Goal: Transaction & Acquisition: Purchase product/service

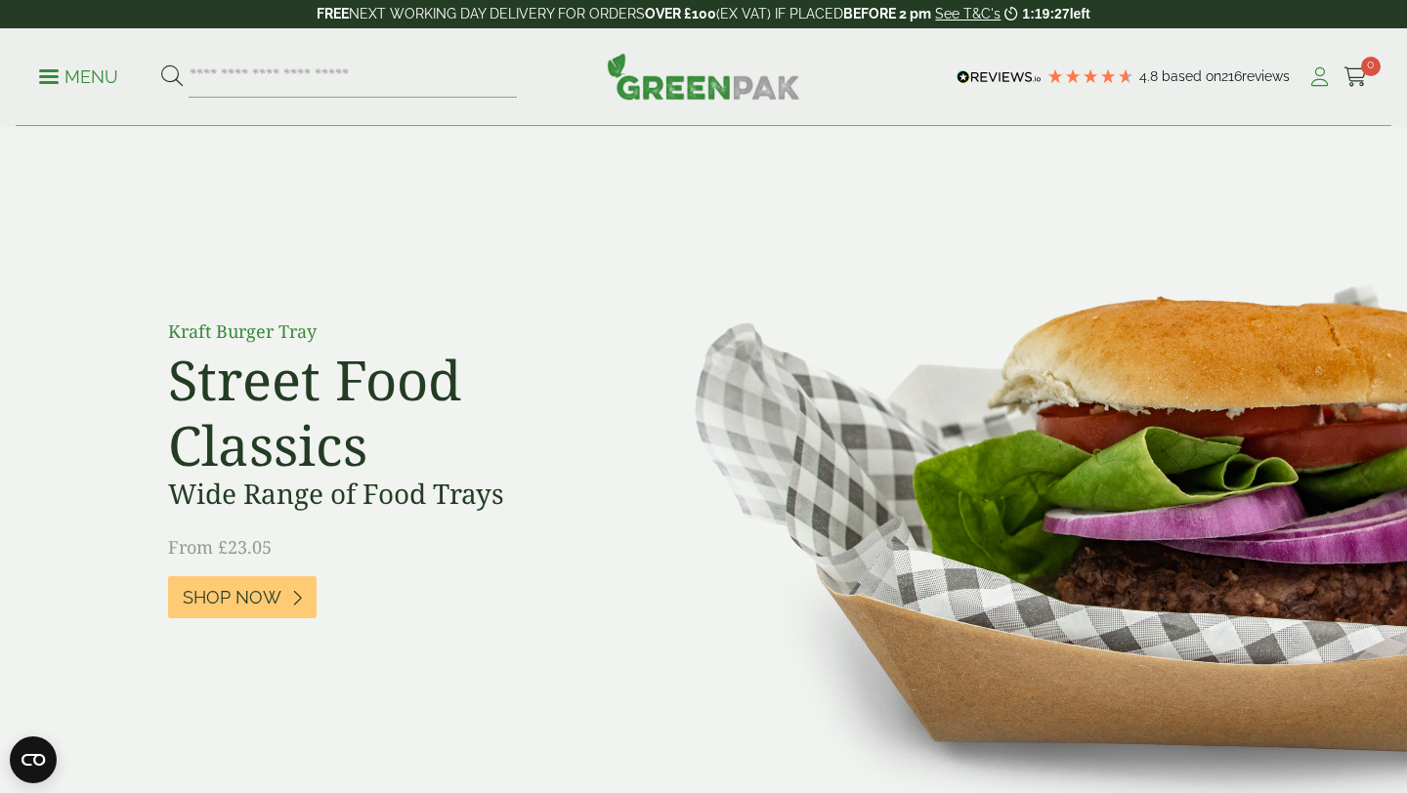
click at [1324, 79] on icon at bounding box center [1319, 77] width 24 height 20
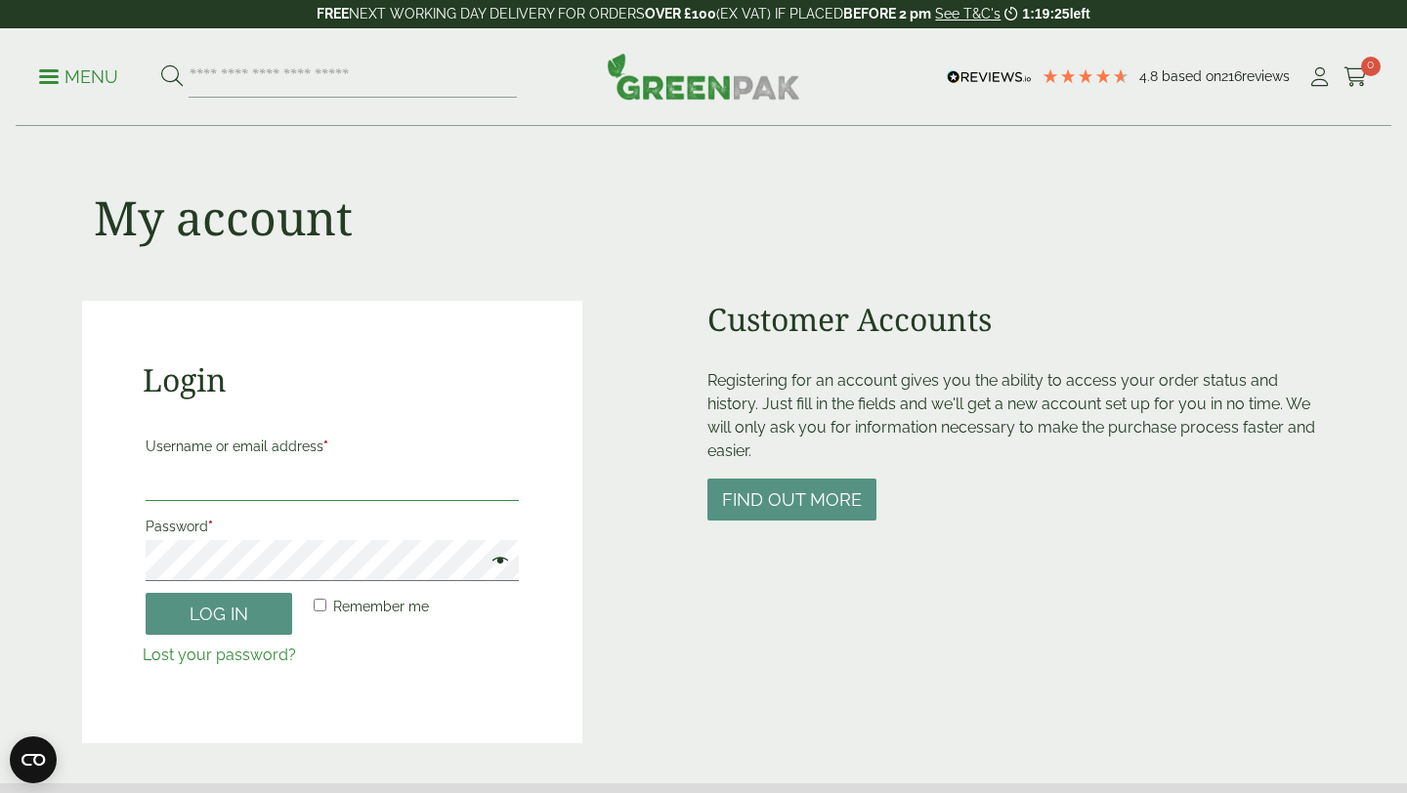
click at [244, 479] on input "Username or email address *" at bounding box center [332, 480] width 373 height 41
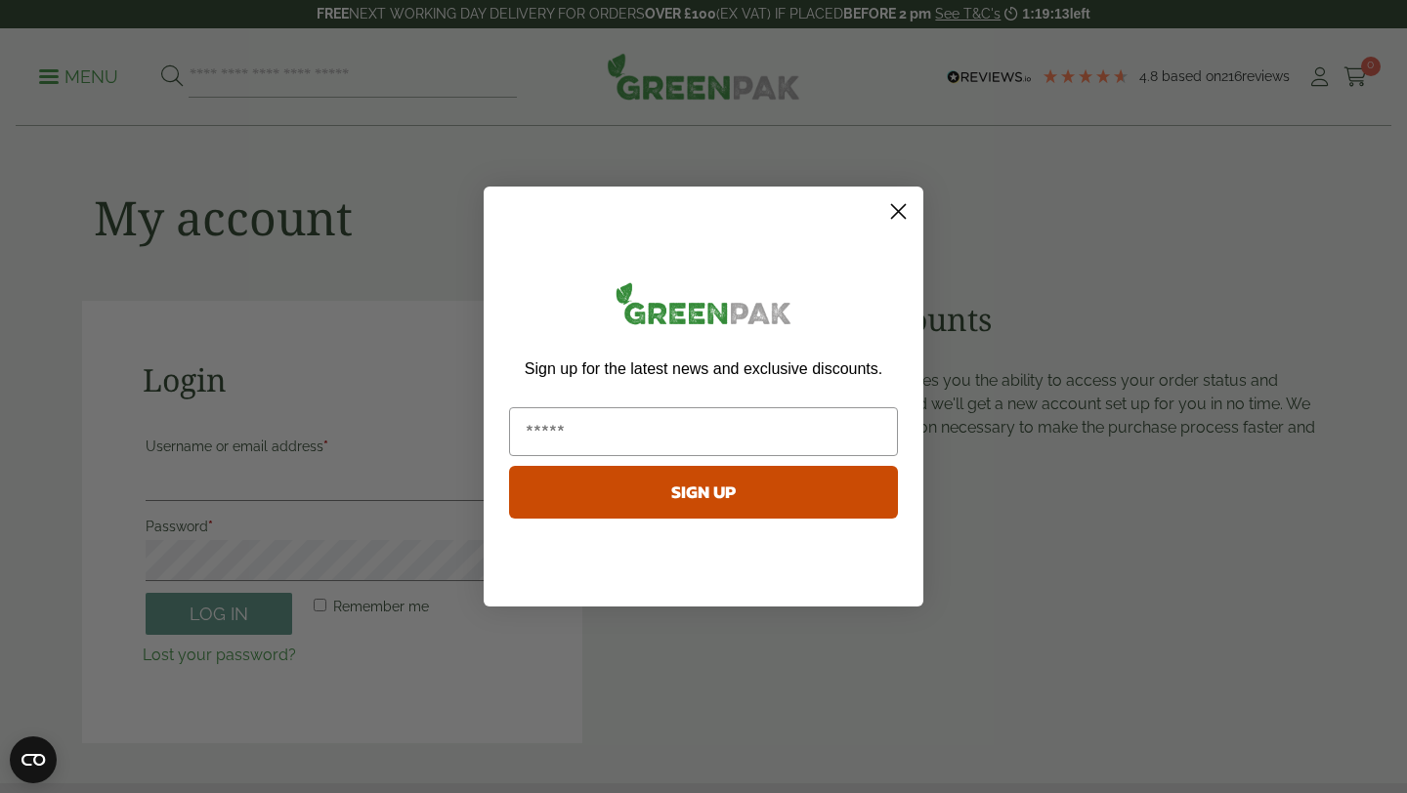
click at [894, 213] on circle "Close dialog" at bounding box center [898, 211] width 32 height 32
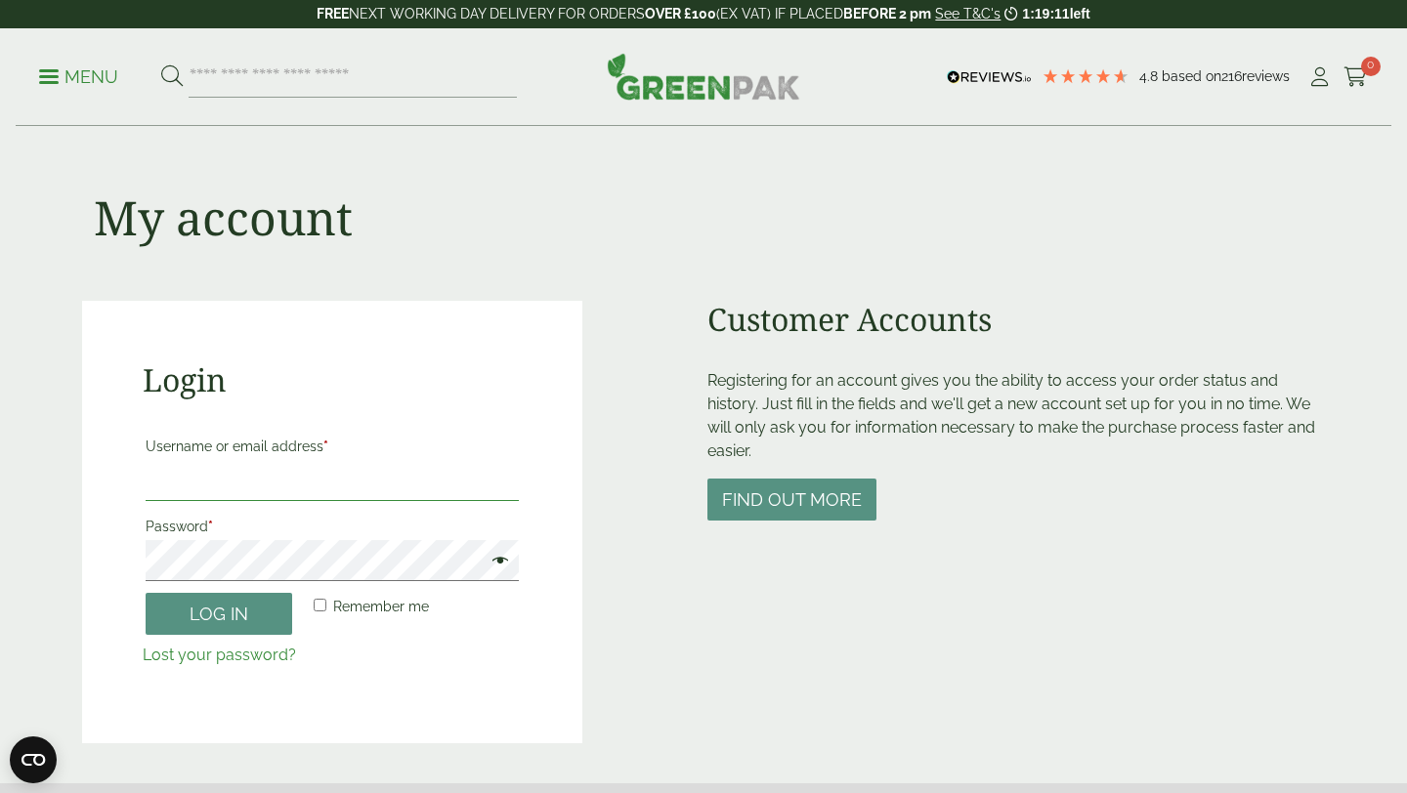
click at [355, 471] on input "Username or email address *" at bounding box center [332, 480] width 373 height 41
type input "**********"
click at [239, 619] on button "Log in" at bounding box center [219, 614] width 147 height 42
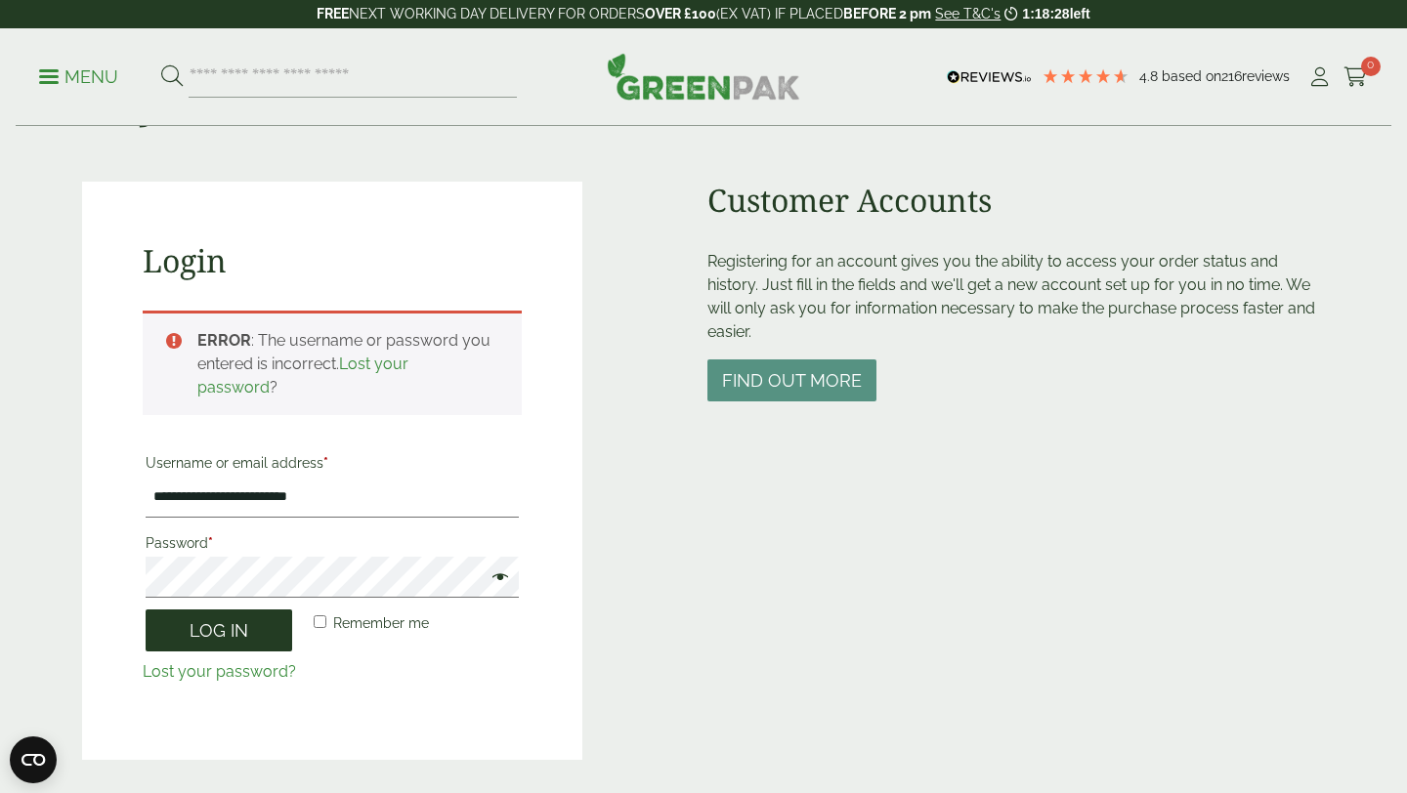
scroll to position [121, 0]
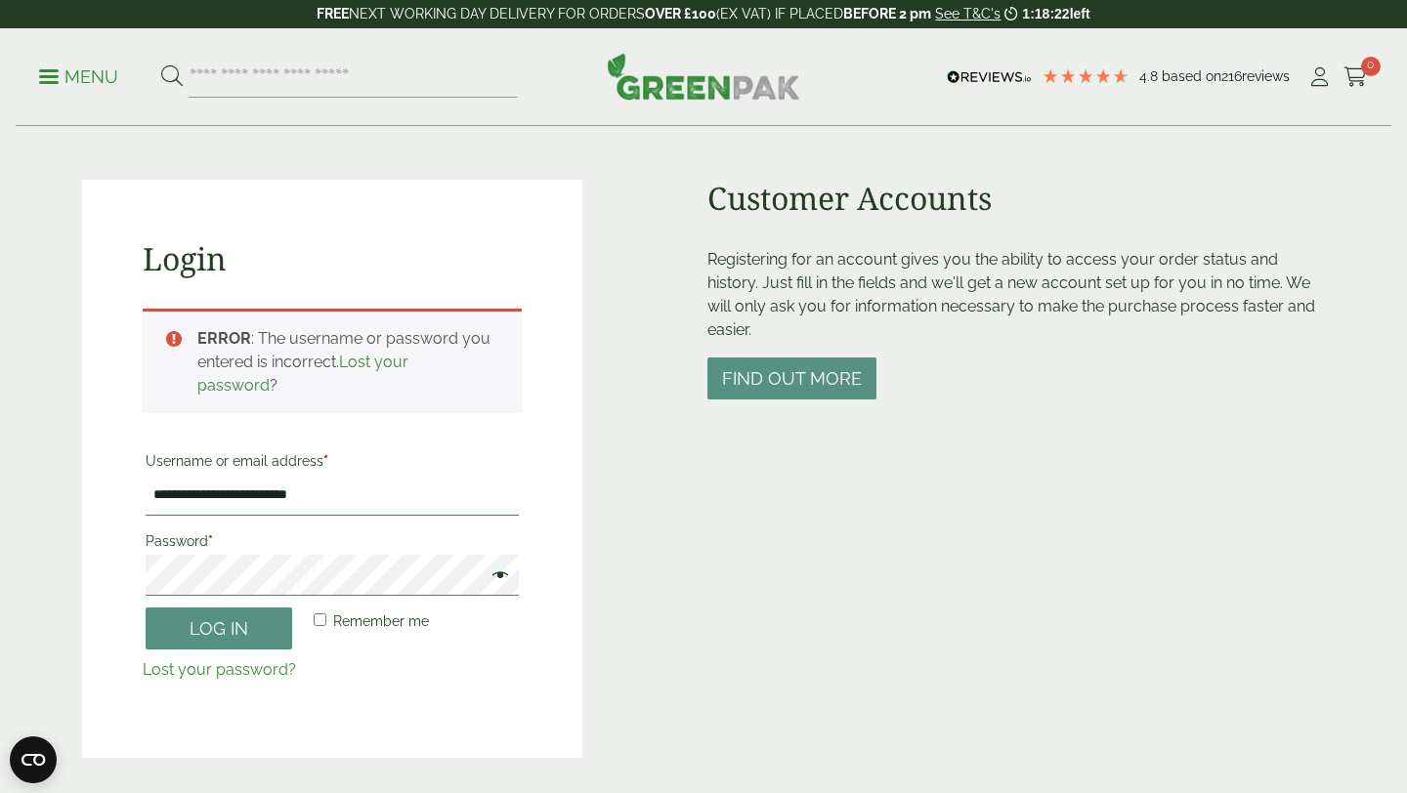
click at [372, 502] on input "**********" at bounding box center [332, 495] width 373 height 41
click at [255, 630] on button "Log in" at bounding box center [219, 629] width 147 height 42
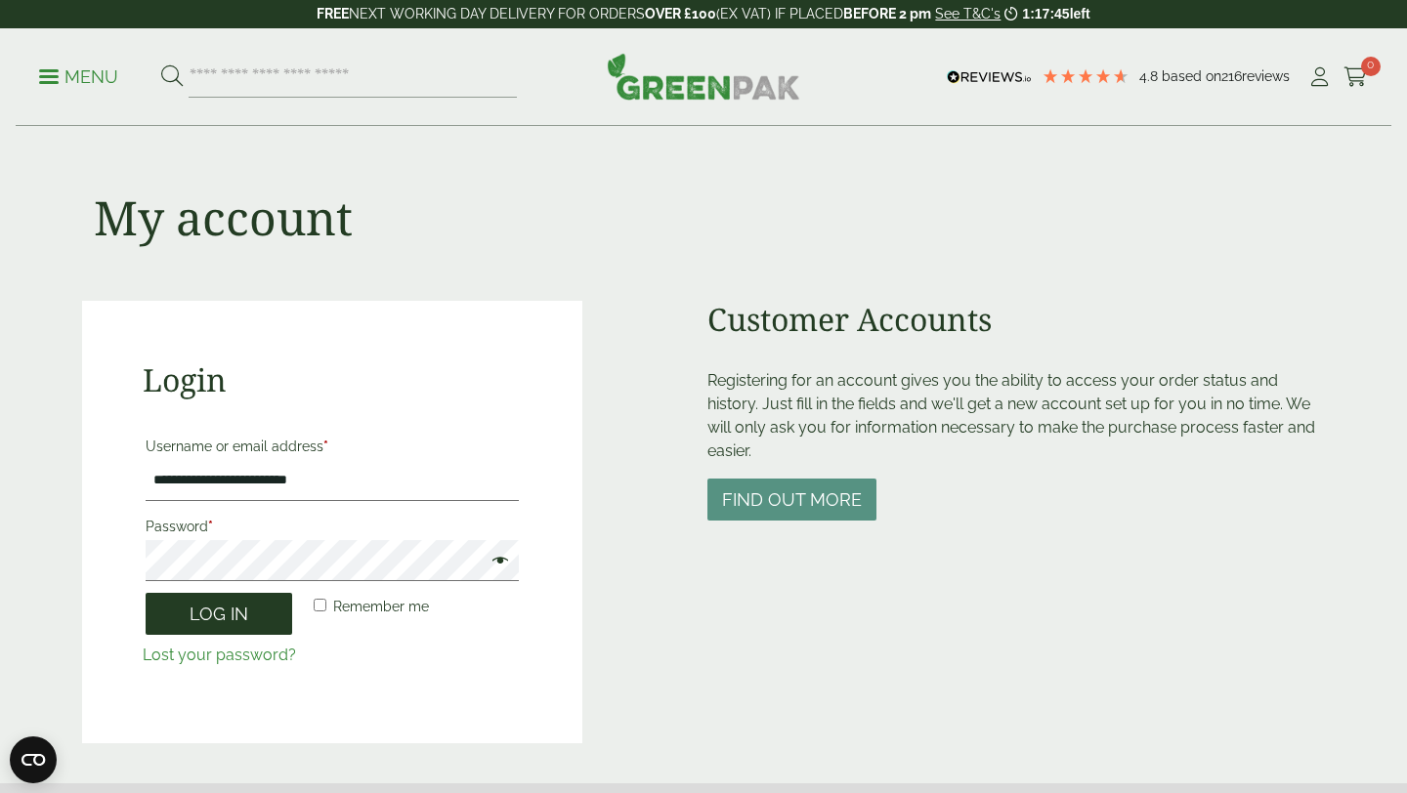
click at [203, 616] on button "Log in" at bounding box center [219, 614] width 147 height 42
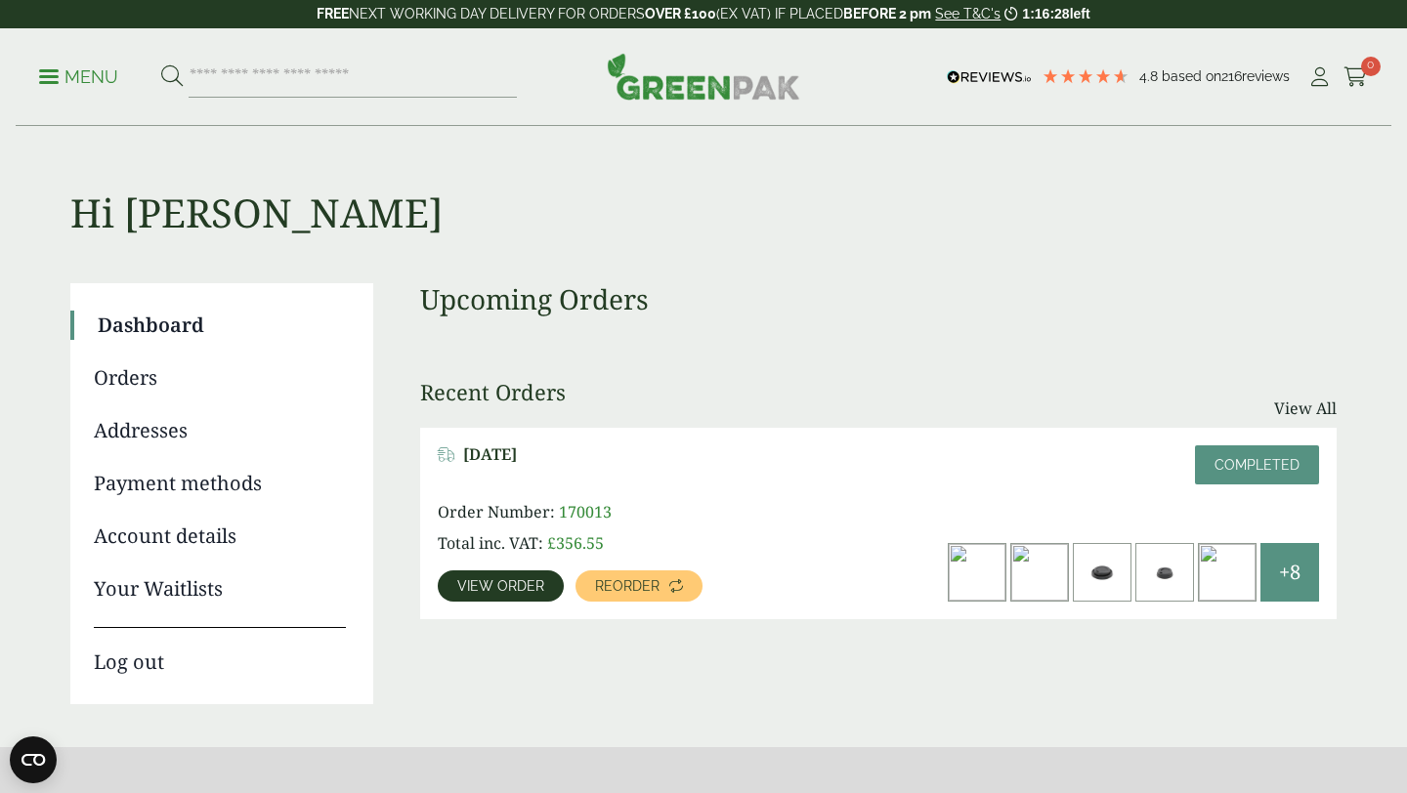
click at [76, 84] on p "Menu" at bounding box center [78, 76] width 79 height 23
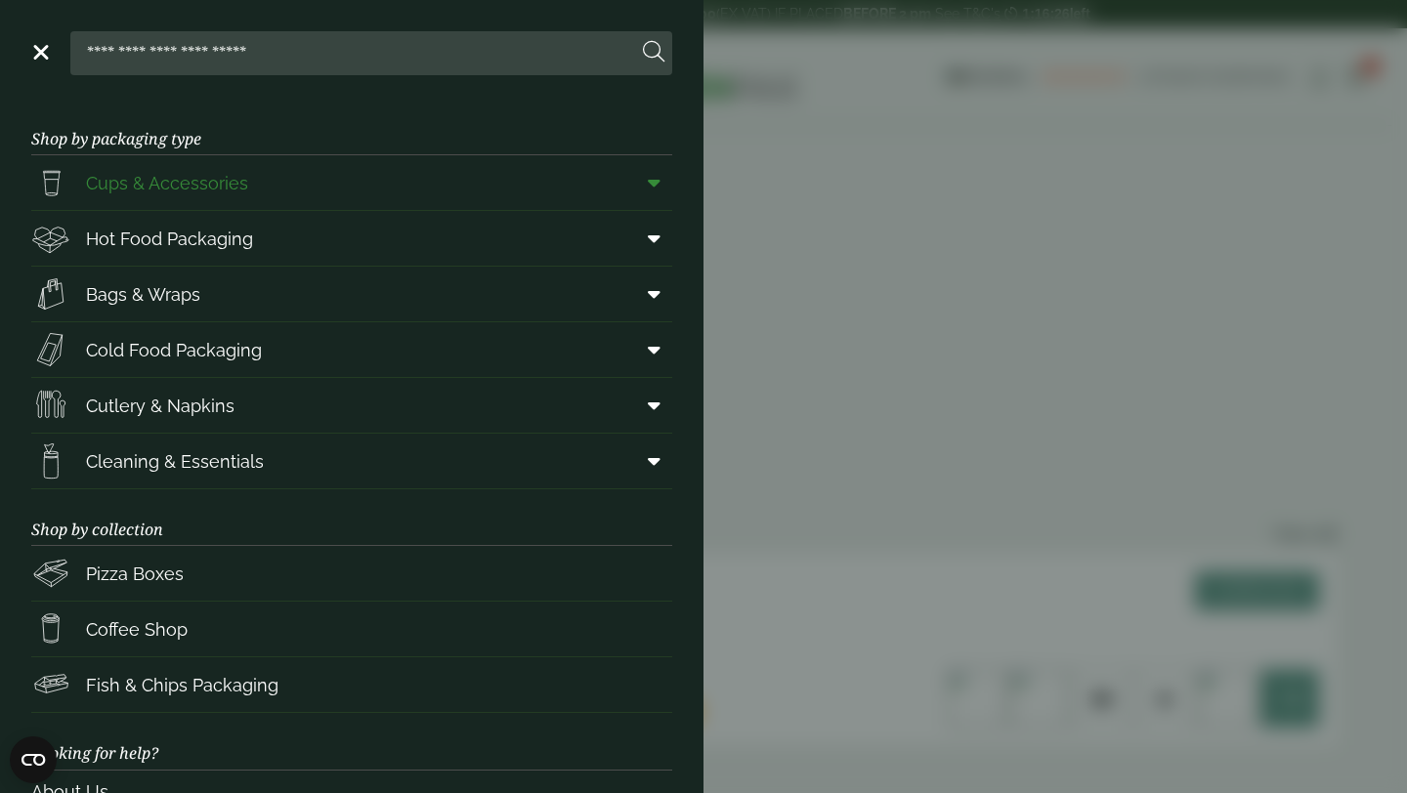
click at [230, 189] on span "Cups & Accessories" at bounding box center [167, 183] width 162 height 26
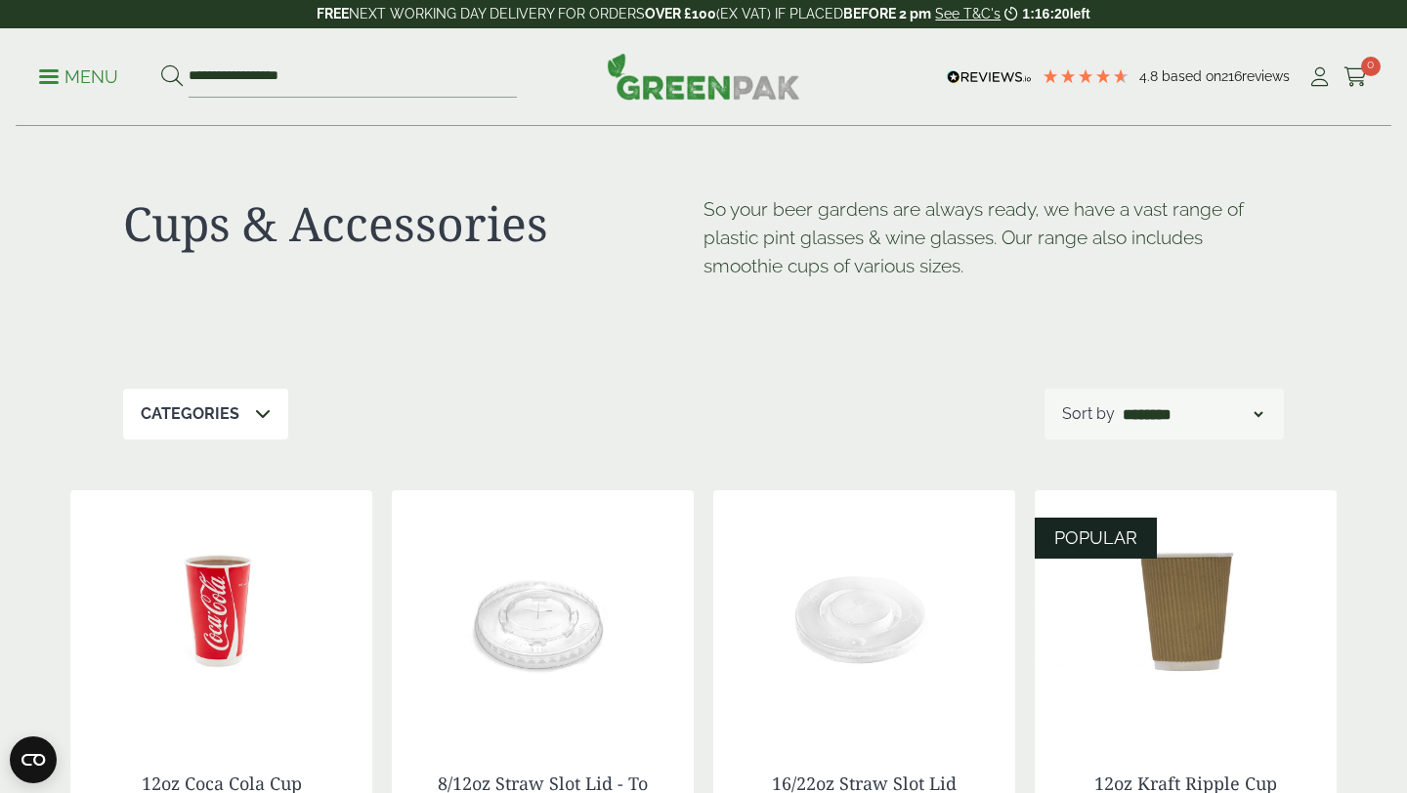
click at [74, 73] on p "Menu" at bounding box center [78, 76] width 79 height 23
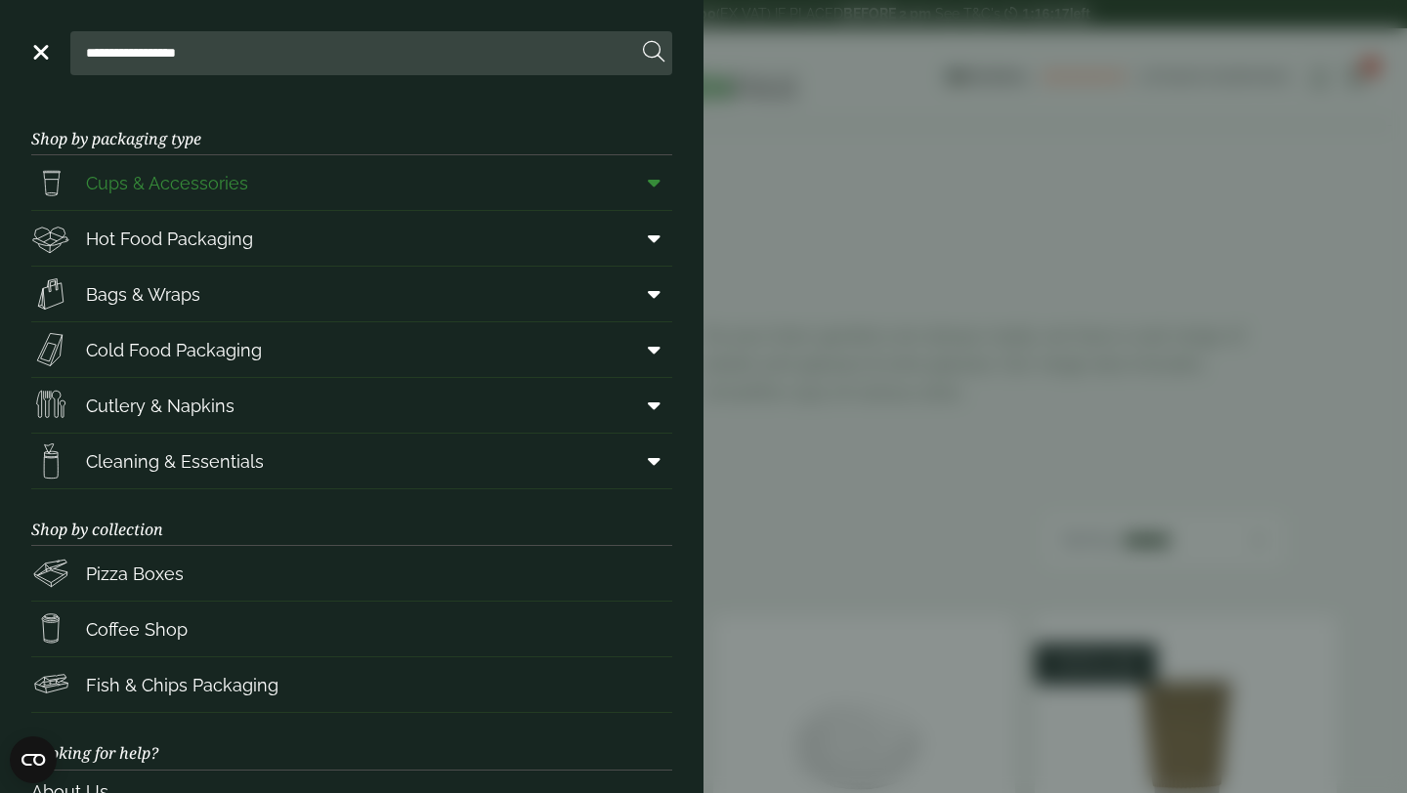
click at [657, 183] on icon at bounding box center [654, 183] width 13 height 20
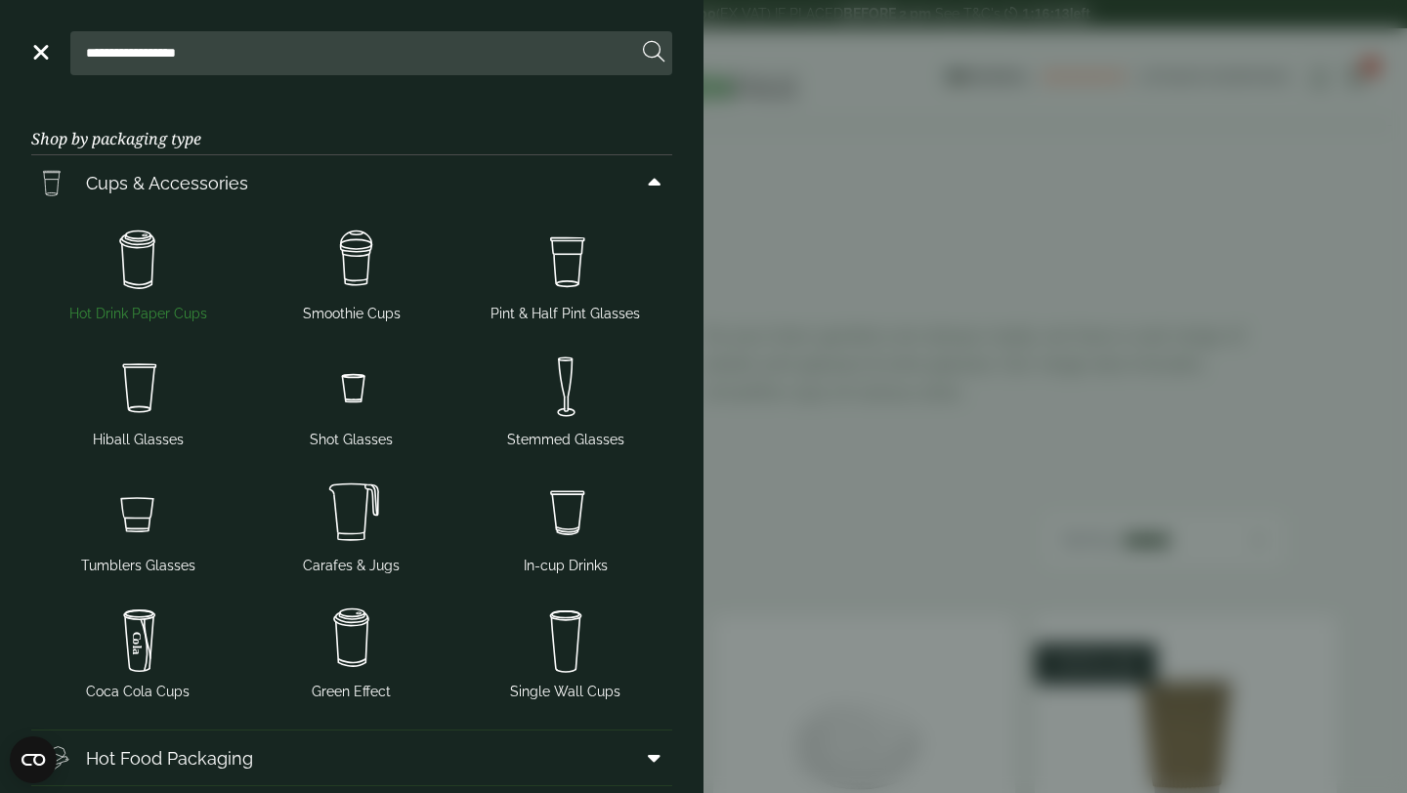
click at [136, 280] on img at bounding box center [138, 261] width 198 height 78
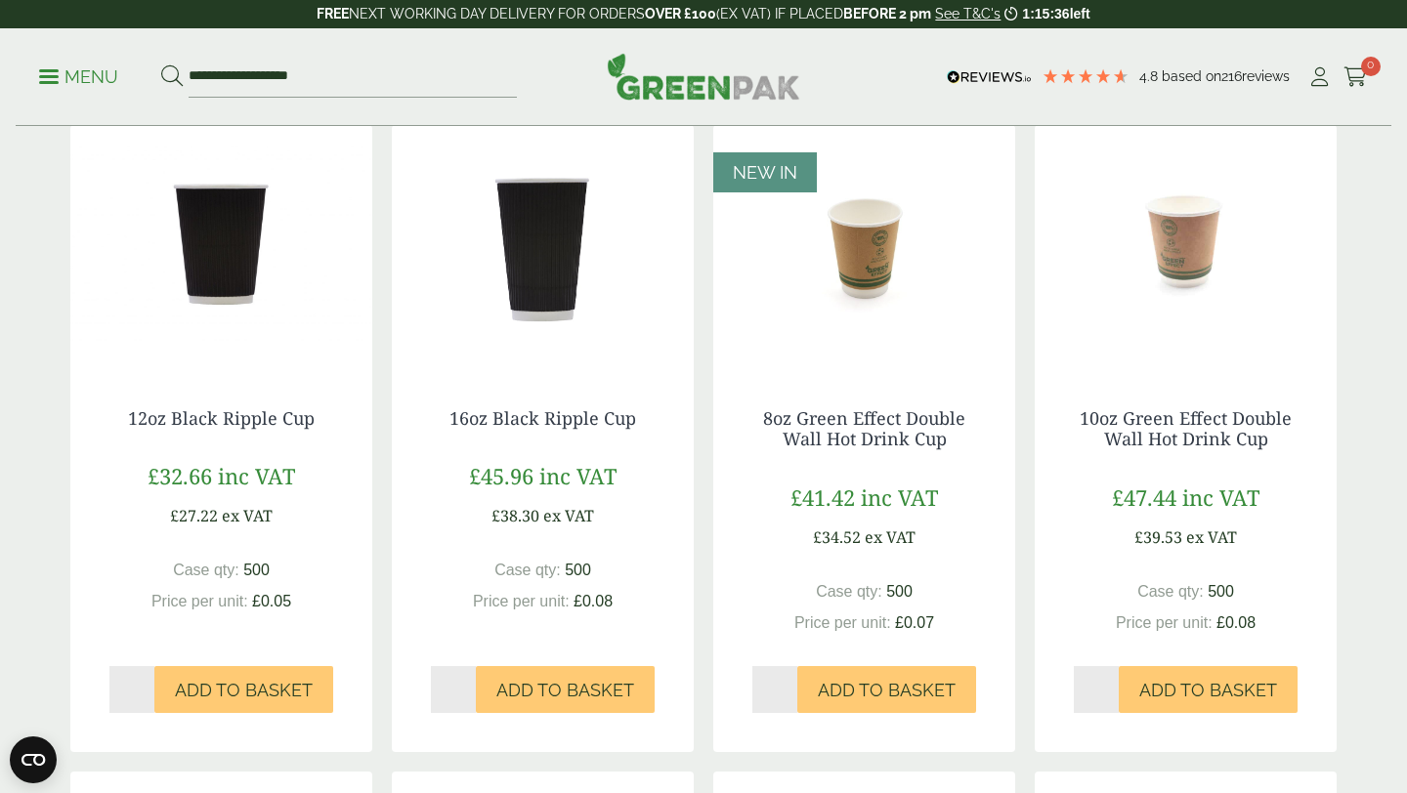
scroll to position [1026, 0]
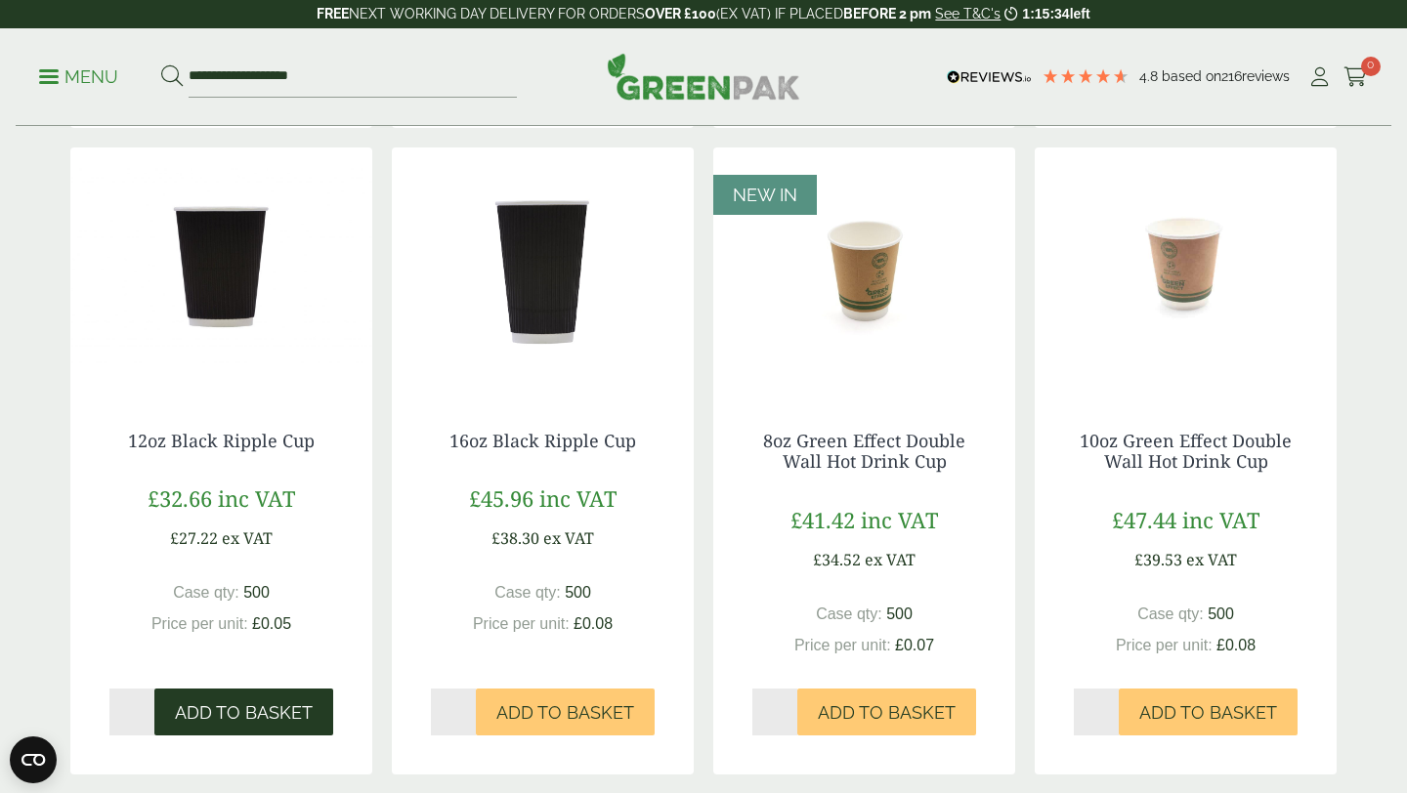
click at [242, 709] on span "Add to Basket" at bounding box center [244, 712] width 138 height 21
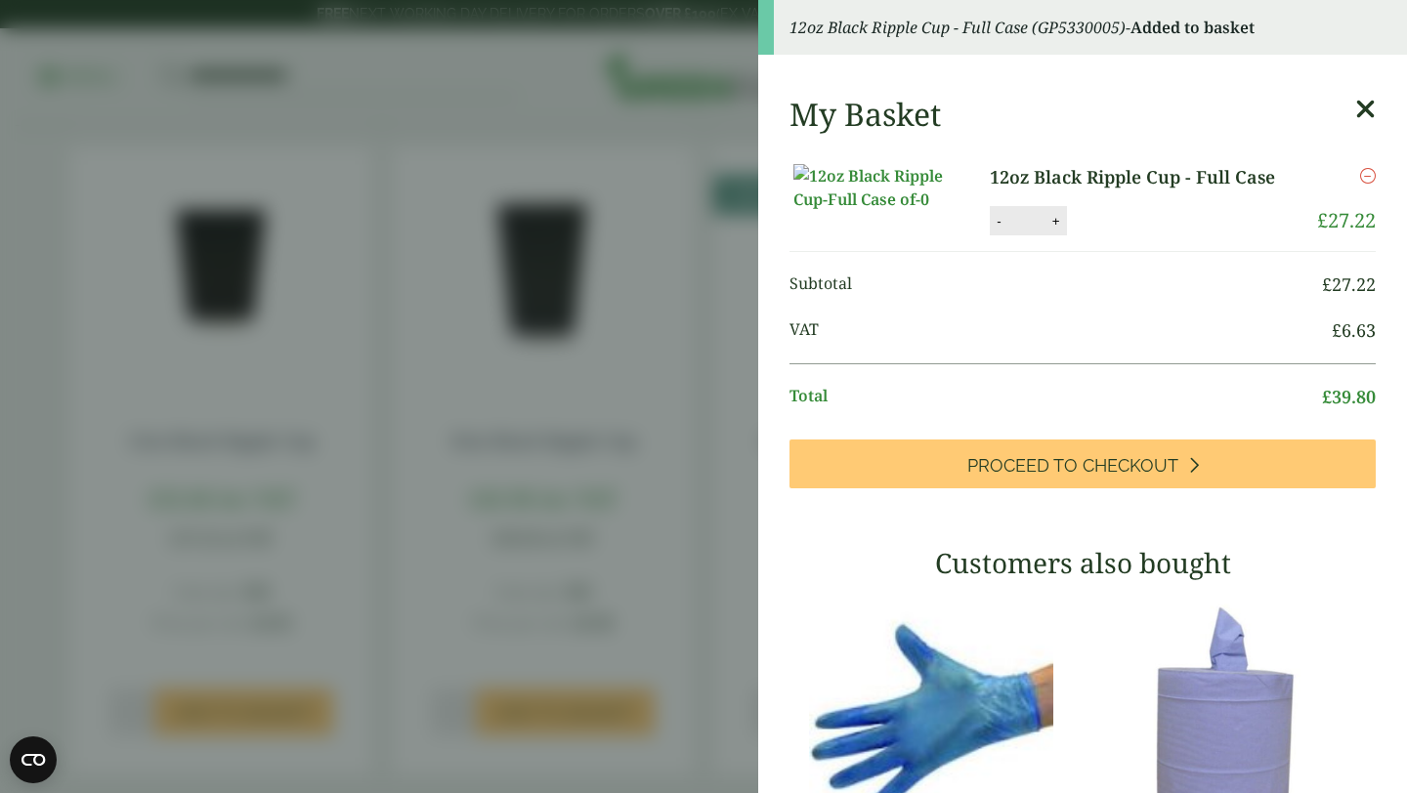
click at [1365, 111] on icon at bounding box center [1365, 109] width 21 height 27
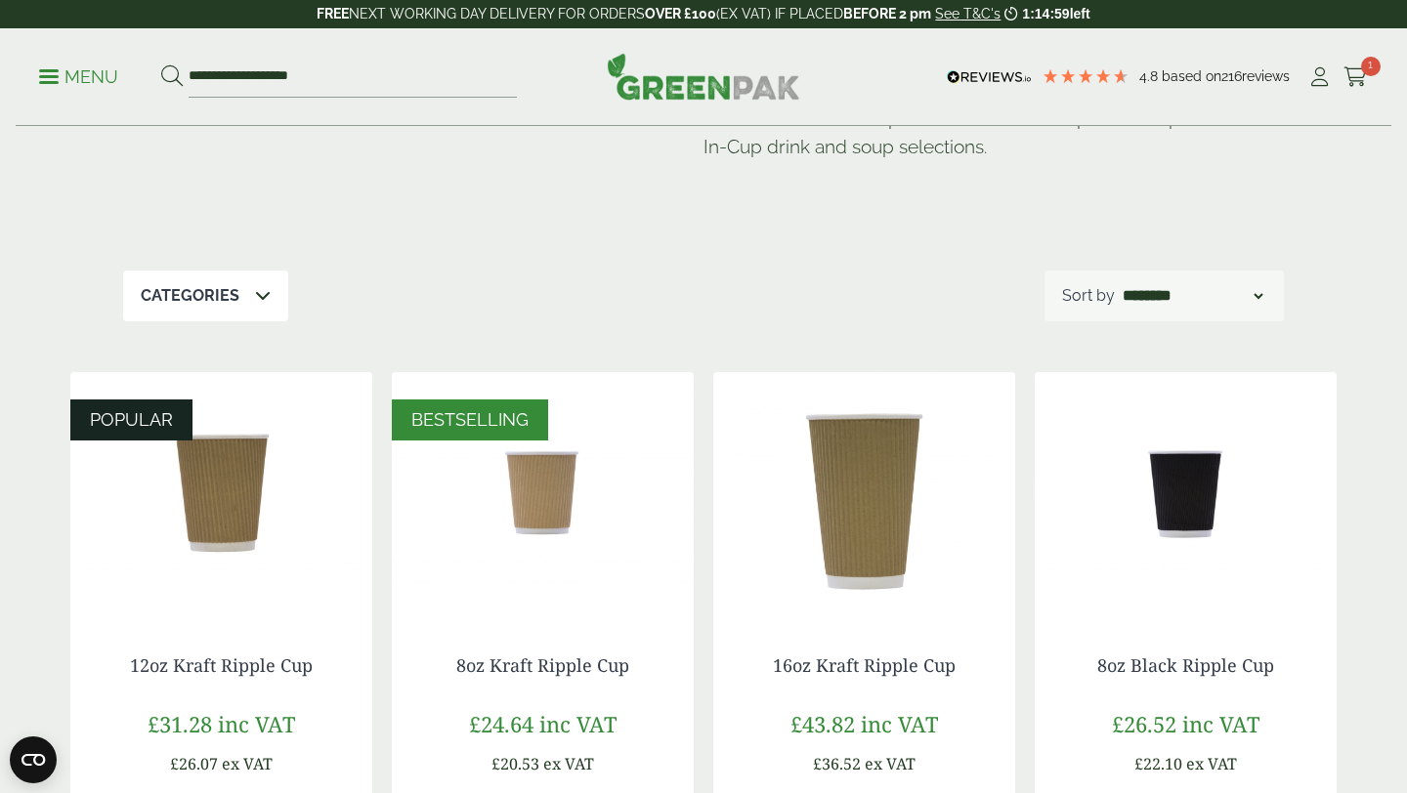
scroll to position [0, 0]
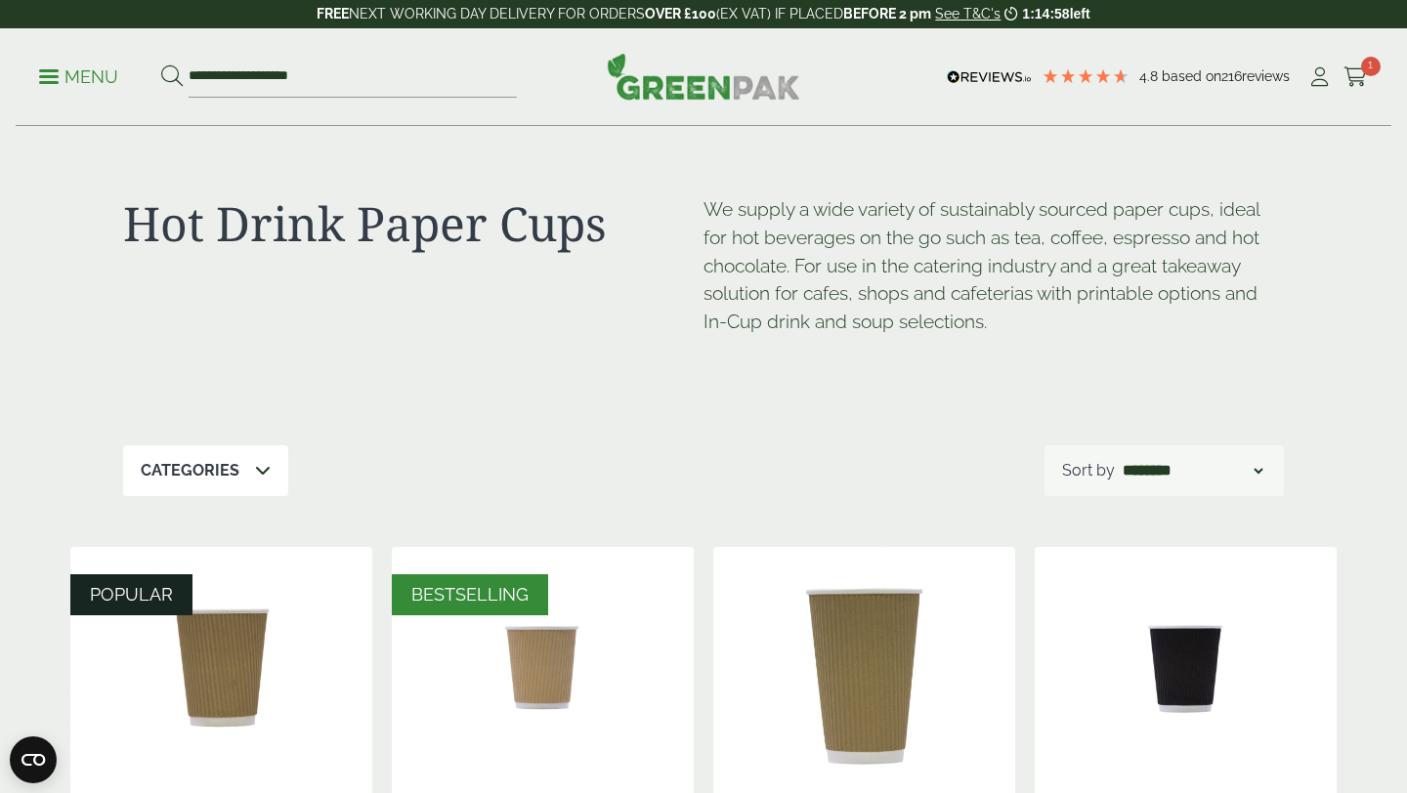
click at [99, 73] on p "Menu" at bounding box center [78, 76] width 79 height 23
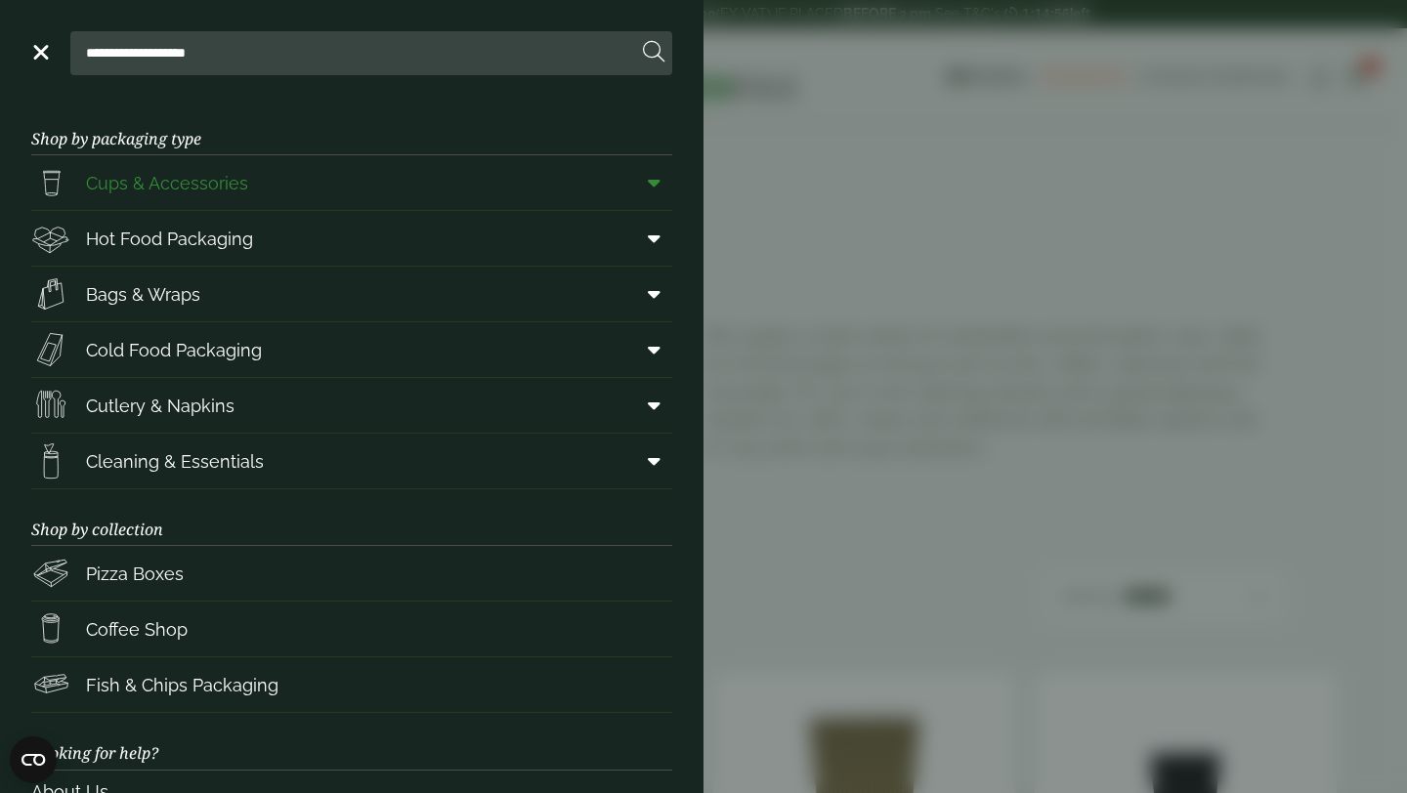
click at [655, 184] on icon at bounding box center [654, 183] width 13 height 20
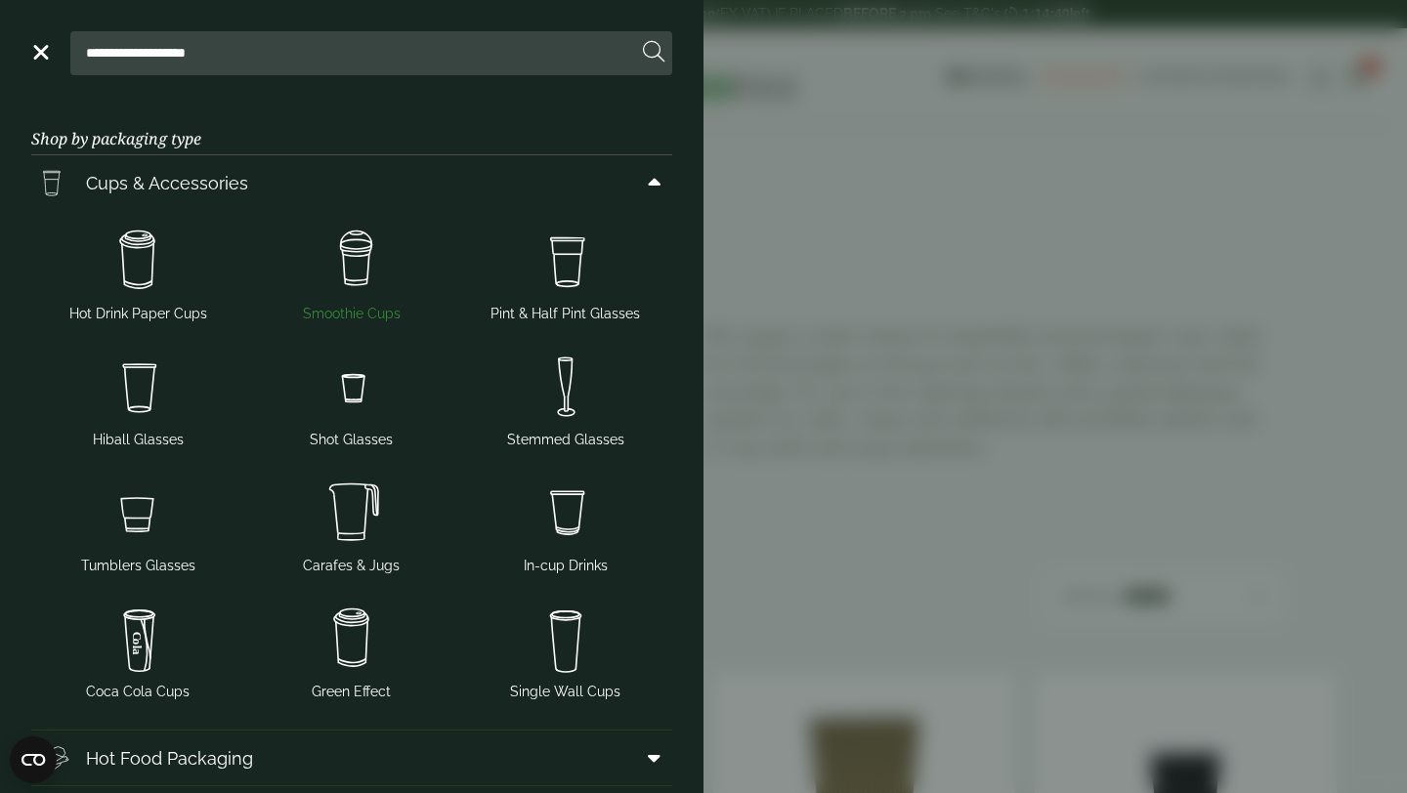
click at [361, 280] on img at bounding box center [352, 261] width 198 height 78
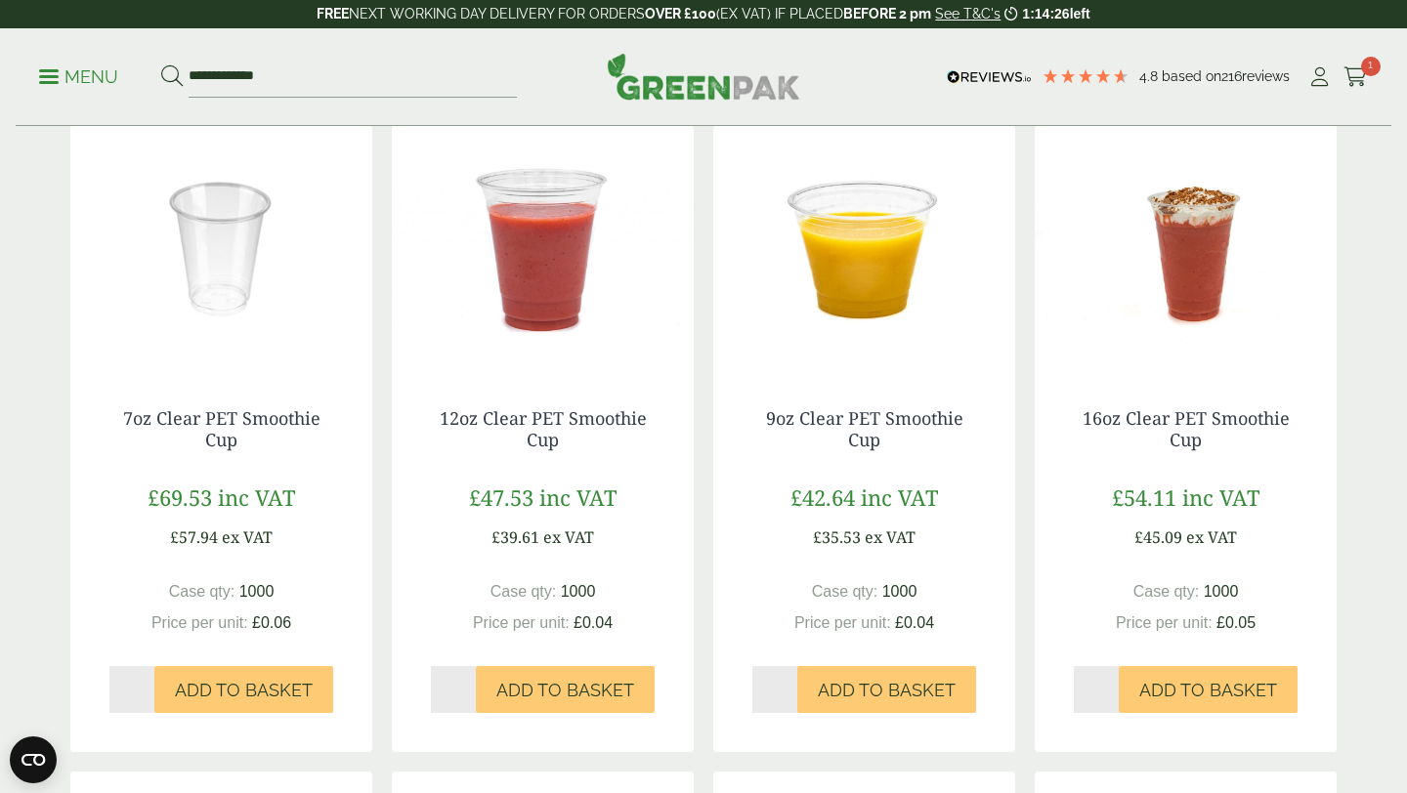
scroll to position [424, 0]
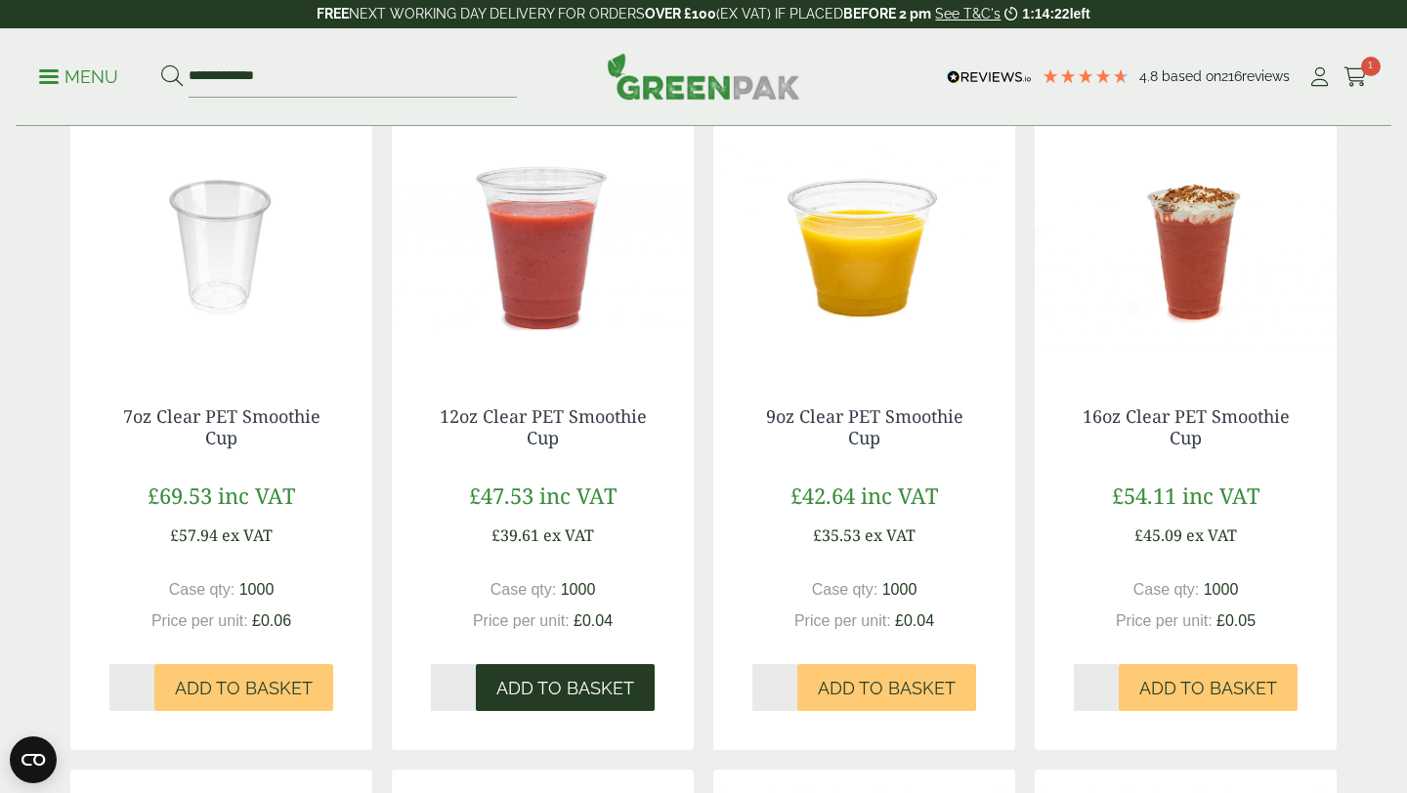
click at [560, 691] on span "Add to Basket" at bounding box center [565, 688] width 138 height 21
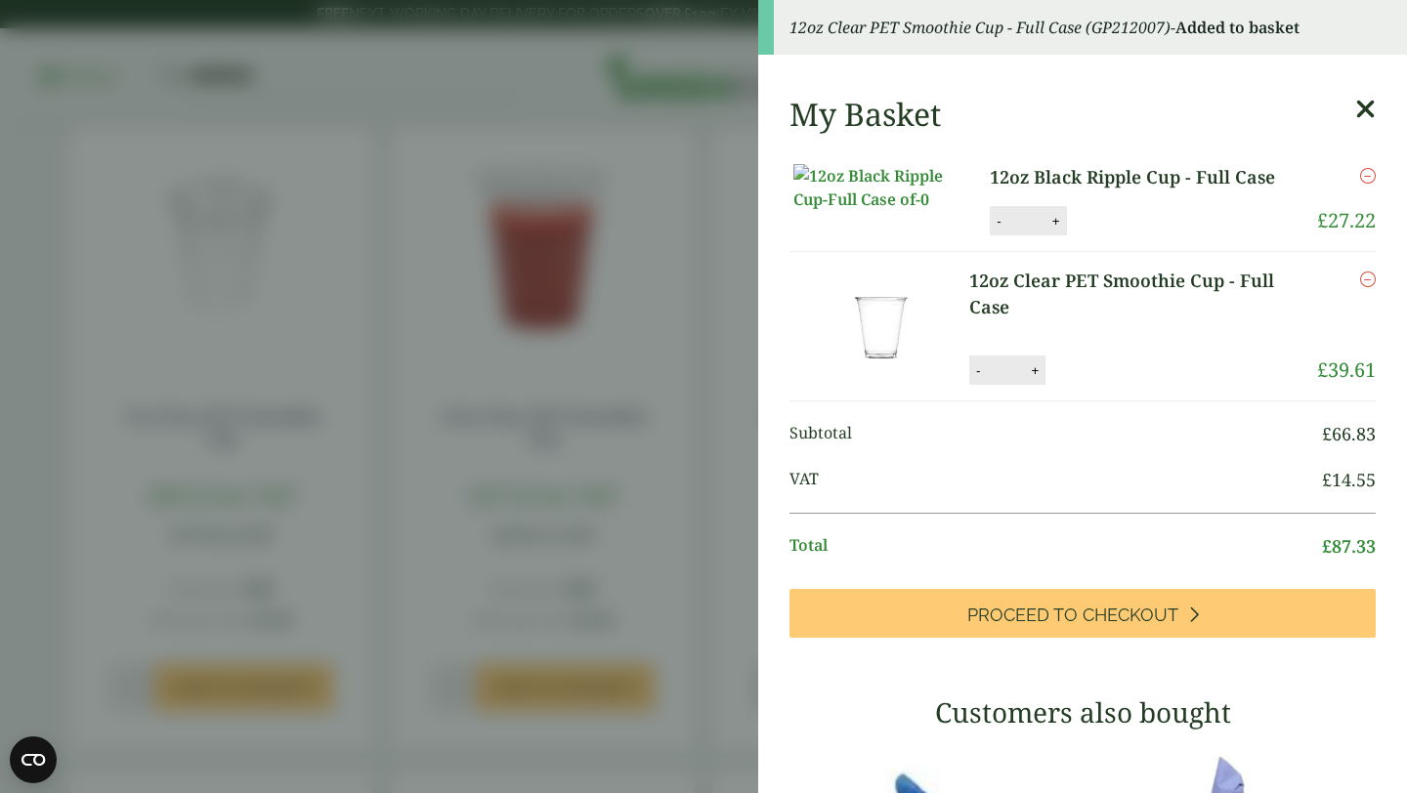
click at [1362, 115] on icon at bounding box center [1365, 109] width 21 height 27
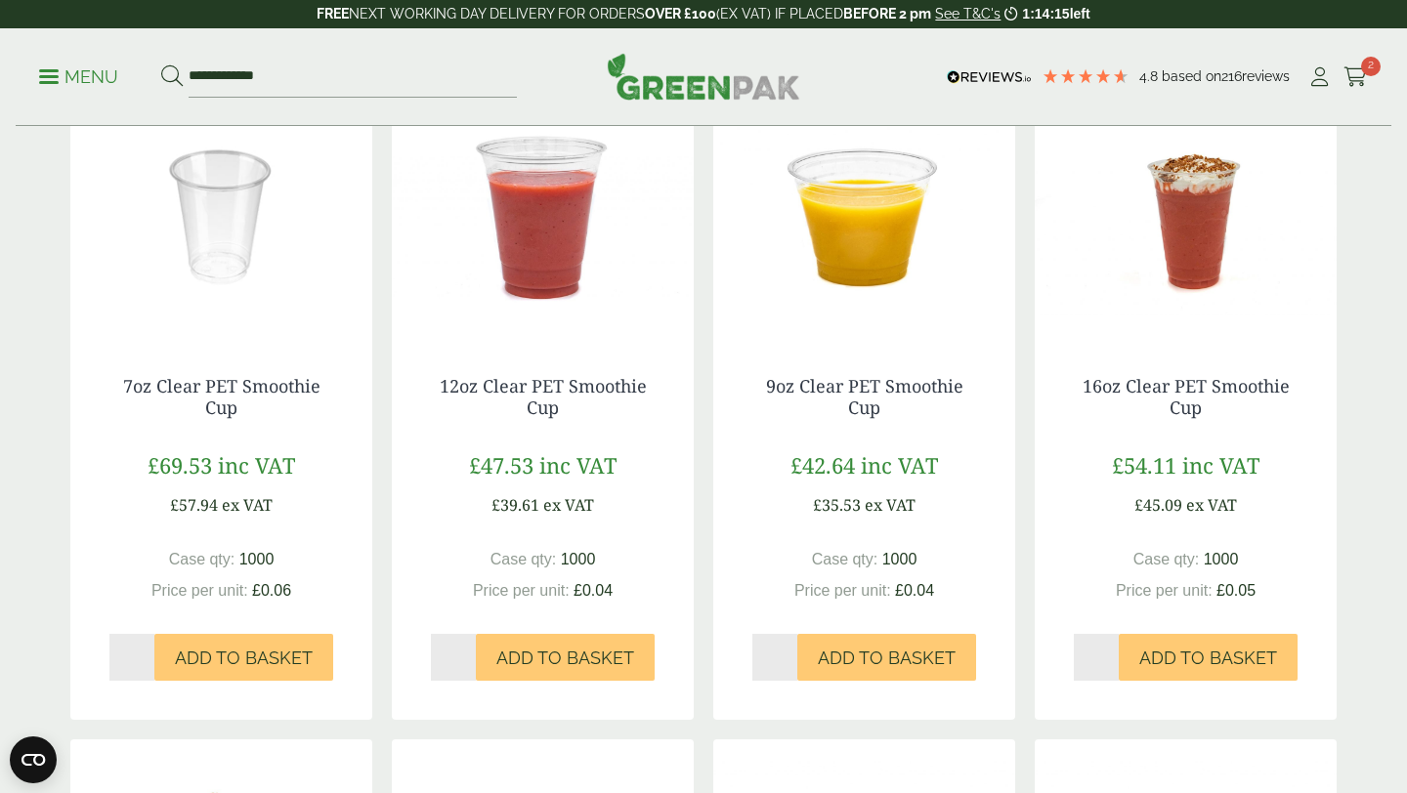
scroll to position [460, 0]
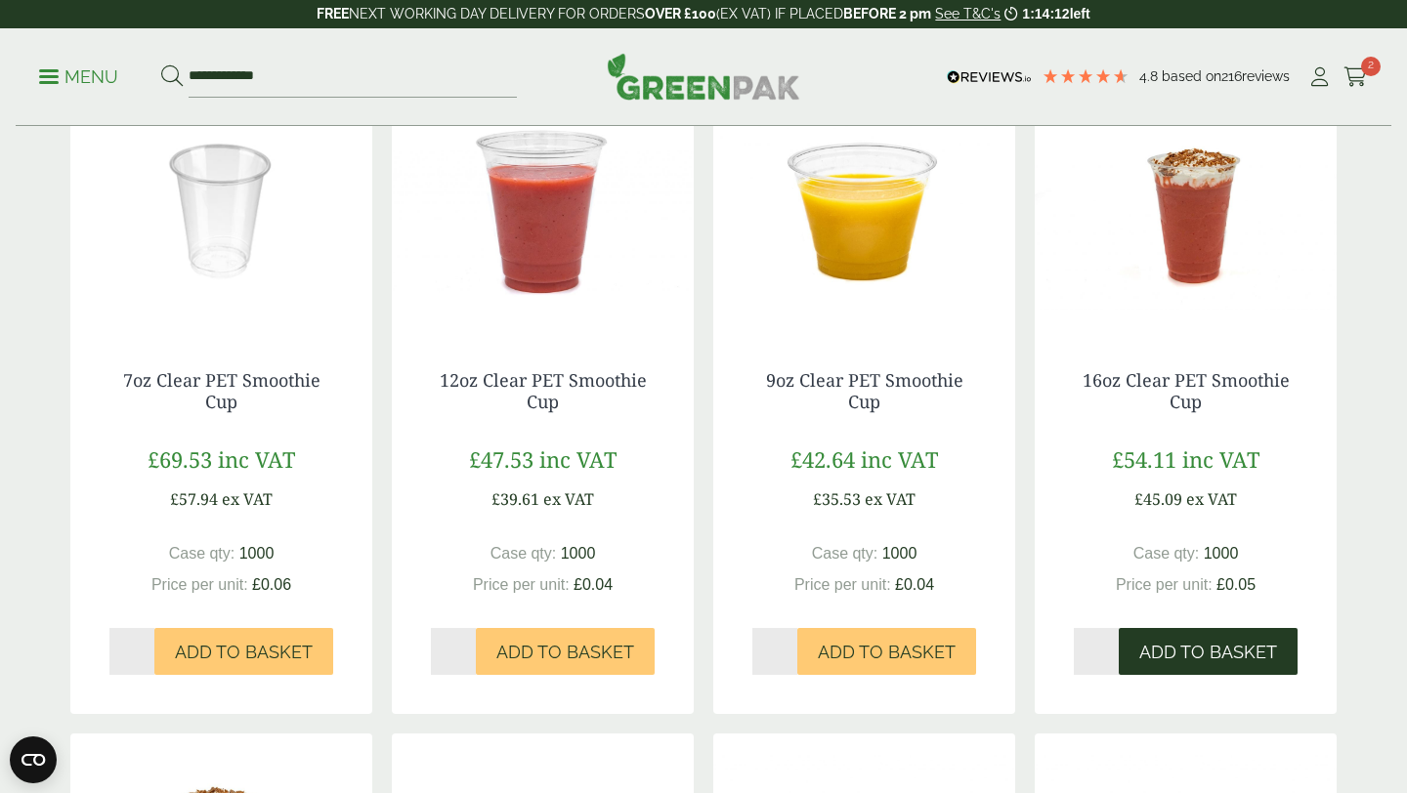
click at [1204, 653] on span "Add to Basket" at bounding box center [1208, 652] width 138 height 21
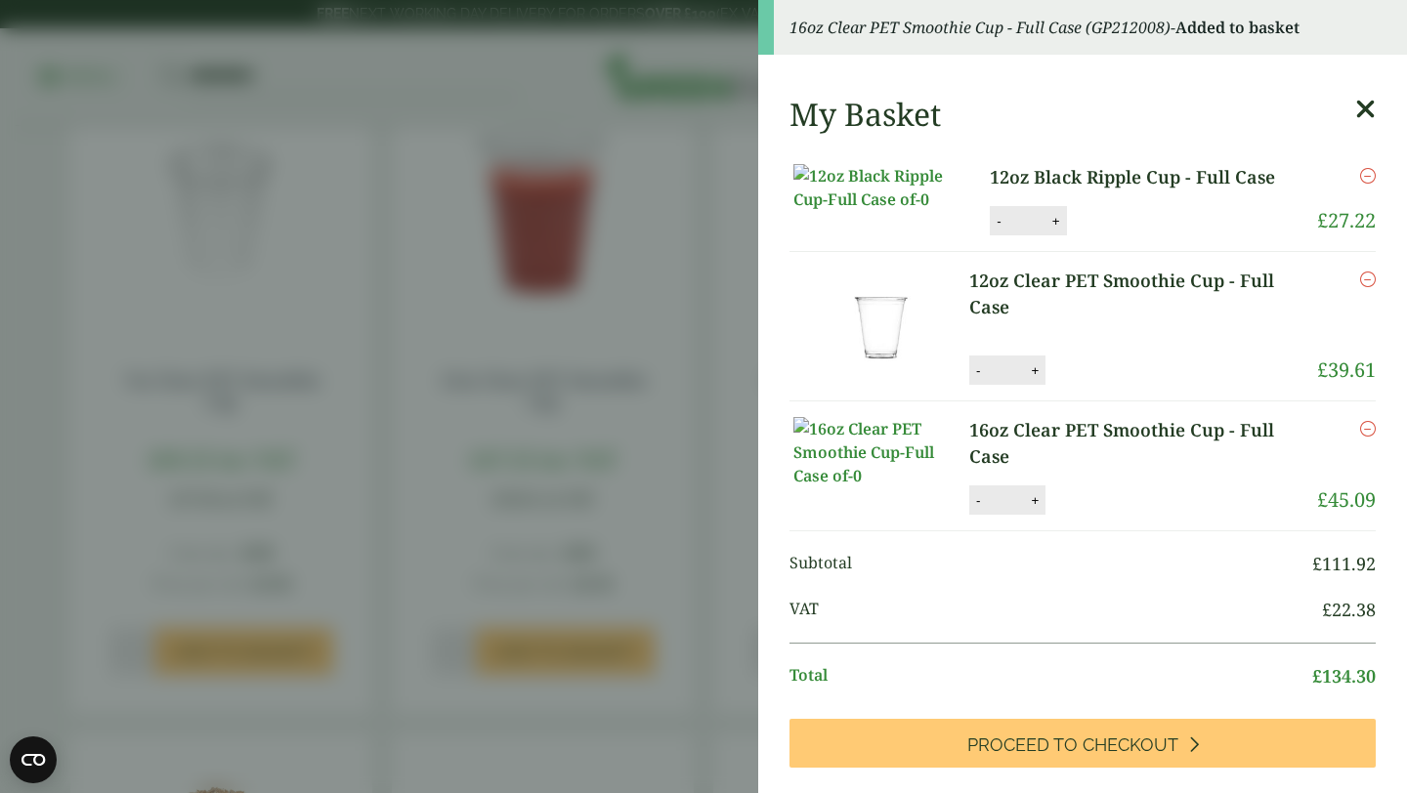
click at [1362, 113] on icon at bounding box center [1365, 109] width 21 height 27
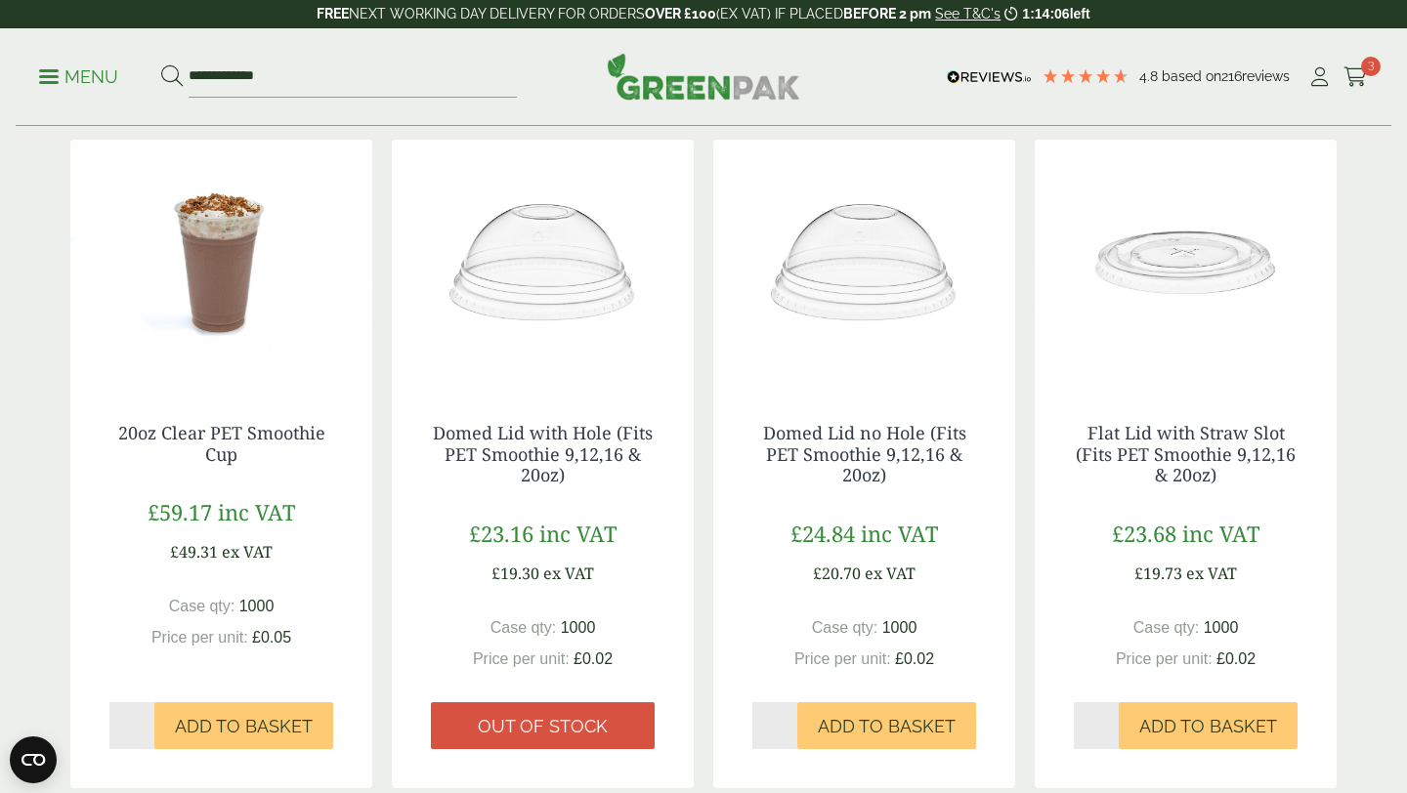
scroll to position [1056, 0]
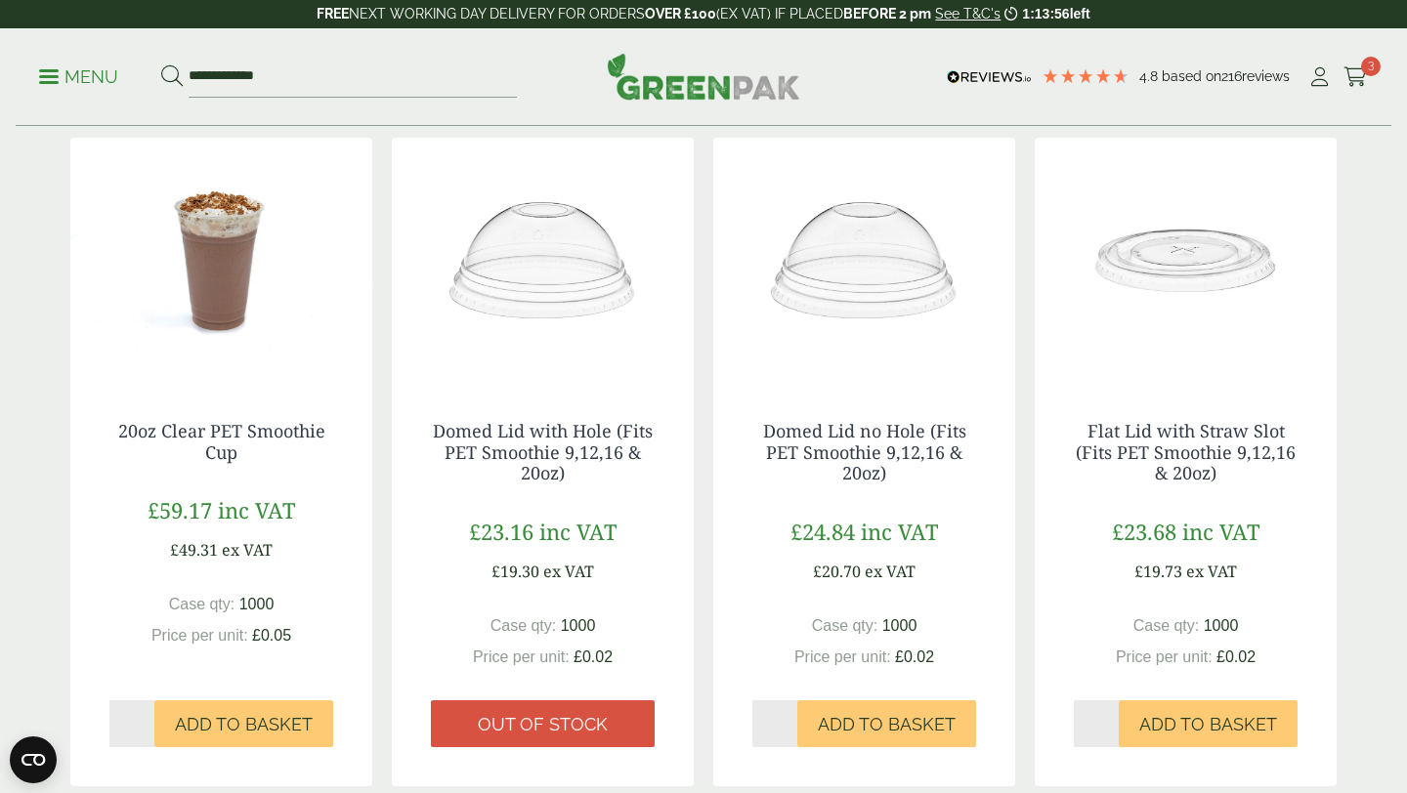
click at [1102, 727] on input "*" at bounding box center [1095, 723] width 45 height 47
type input "*"
click at [1195, 719] on span "Add to Basket" at bounding box center [1208, 724] width 138 height 21
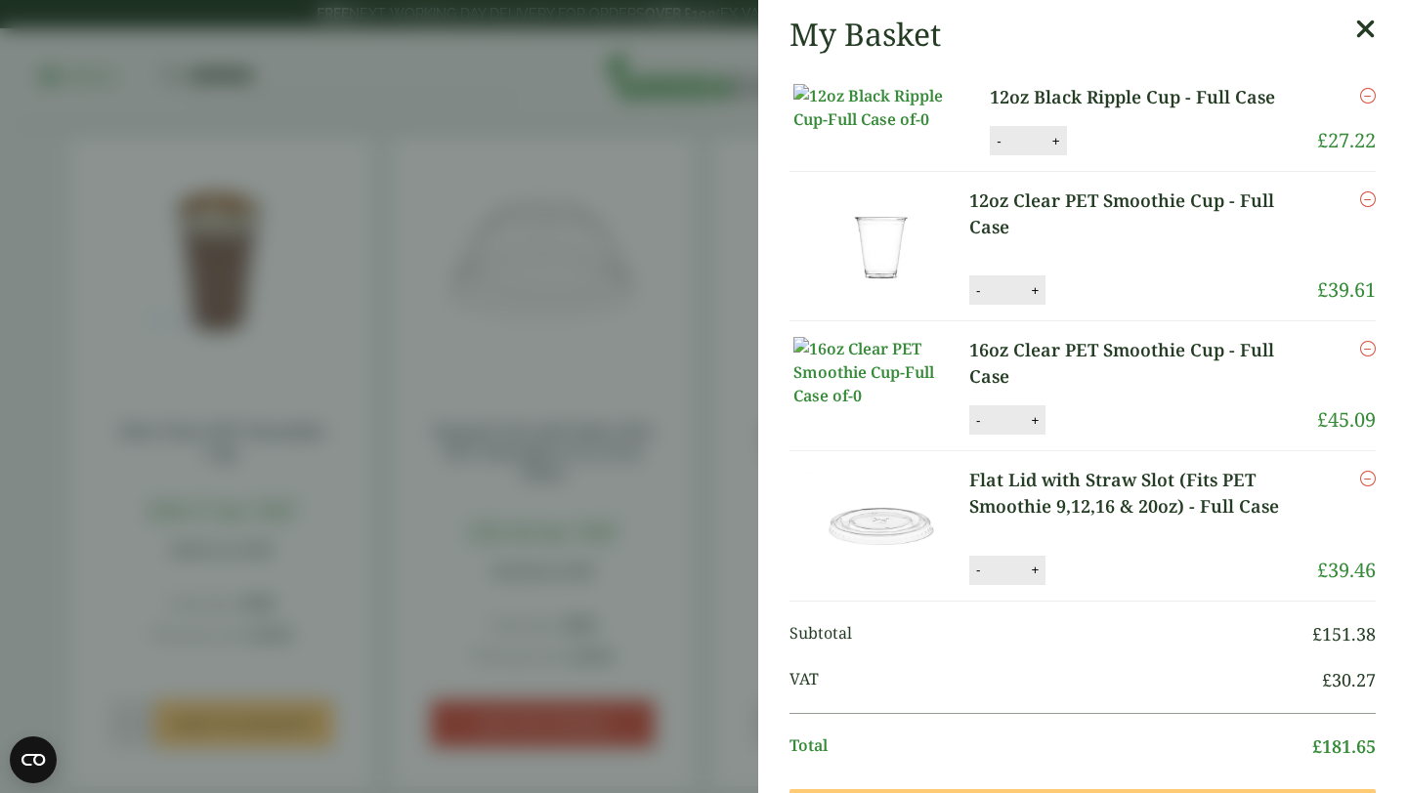
click at [1367, 35] on icon at bounding box center [1365, 29] width 21 height 27
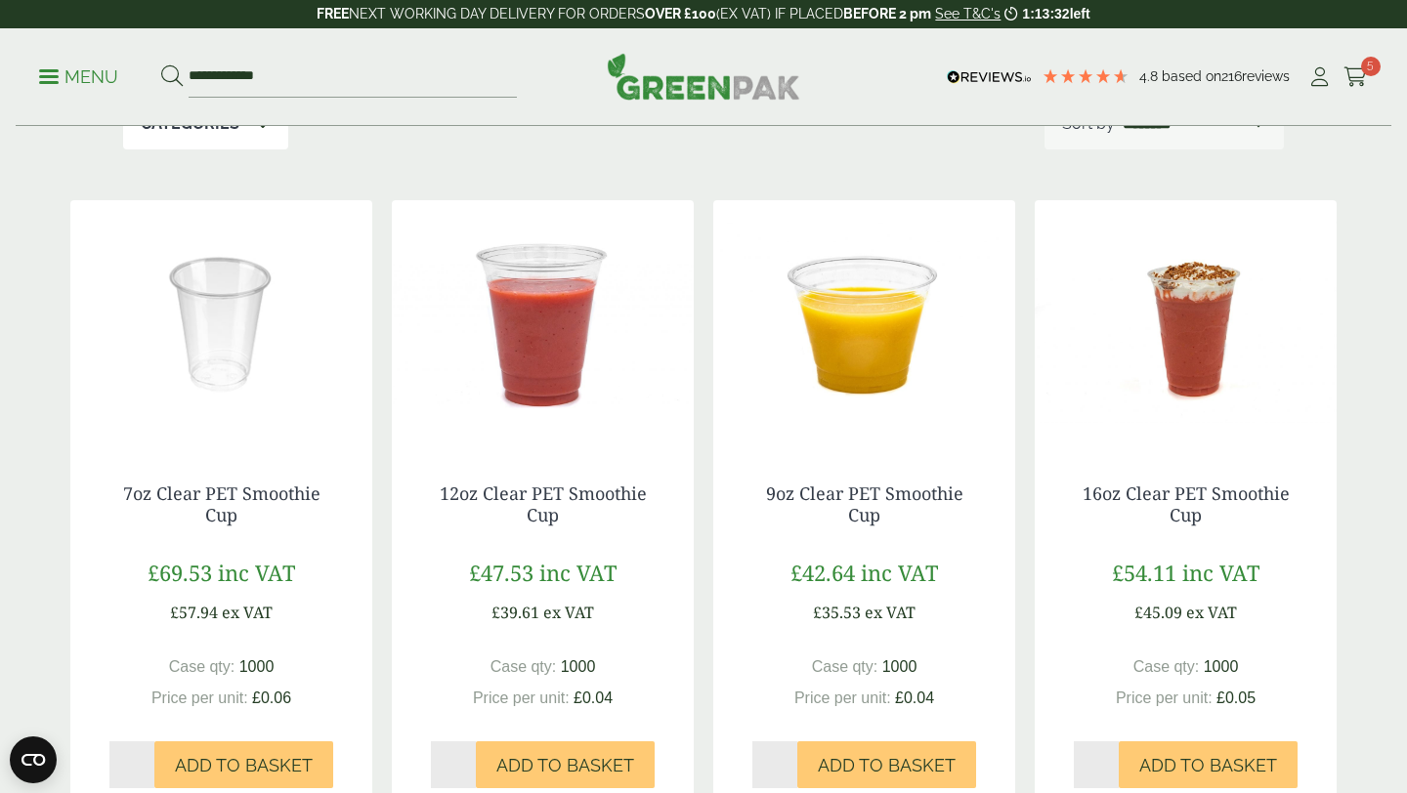
scroll to position [0, 0]
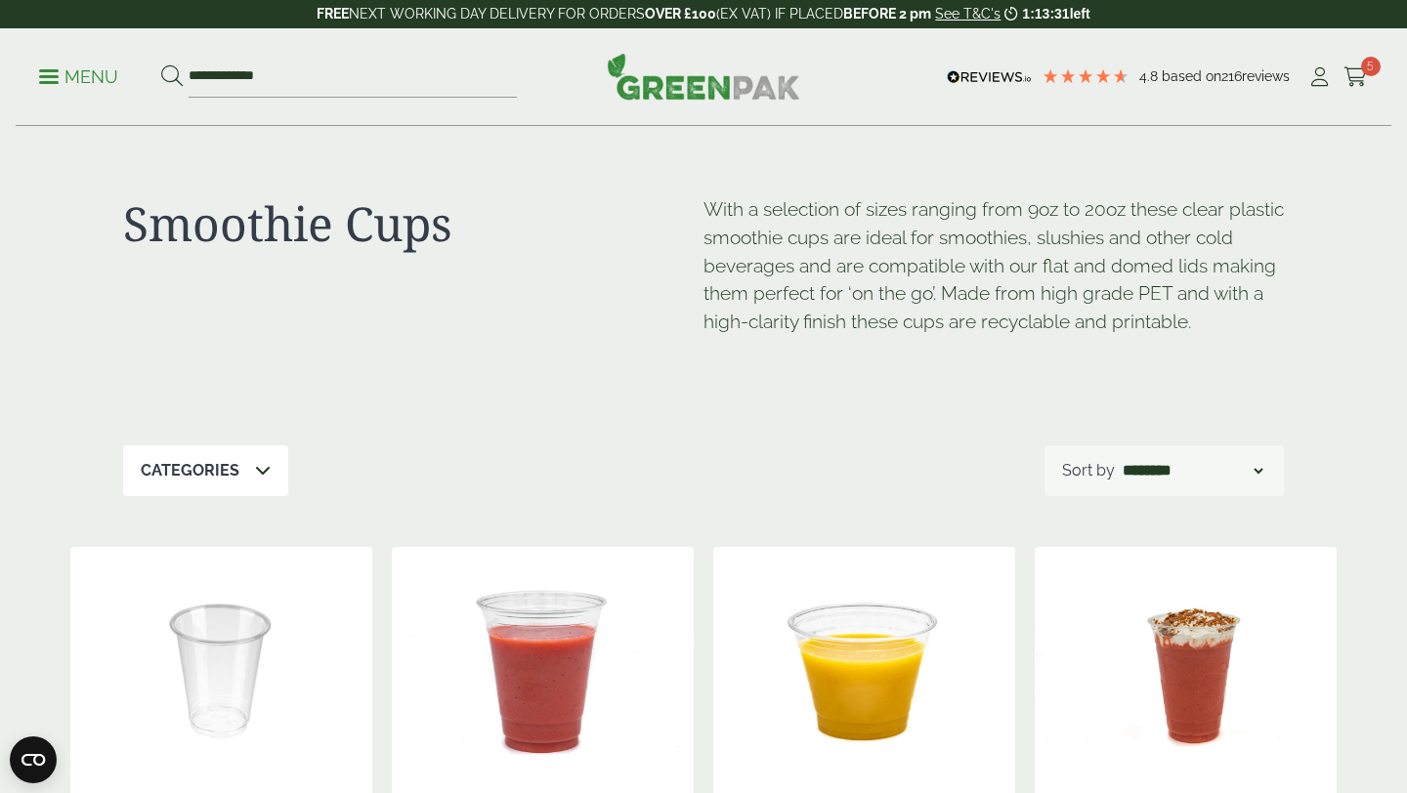
click at [51, 79] on p "Menu" at bounding box center [78, 76] width 79 height 23
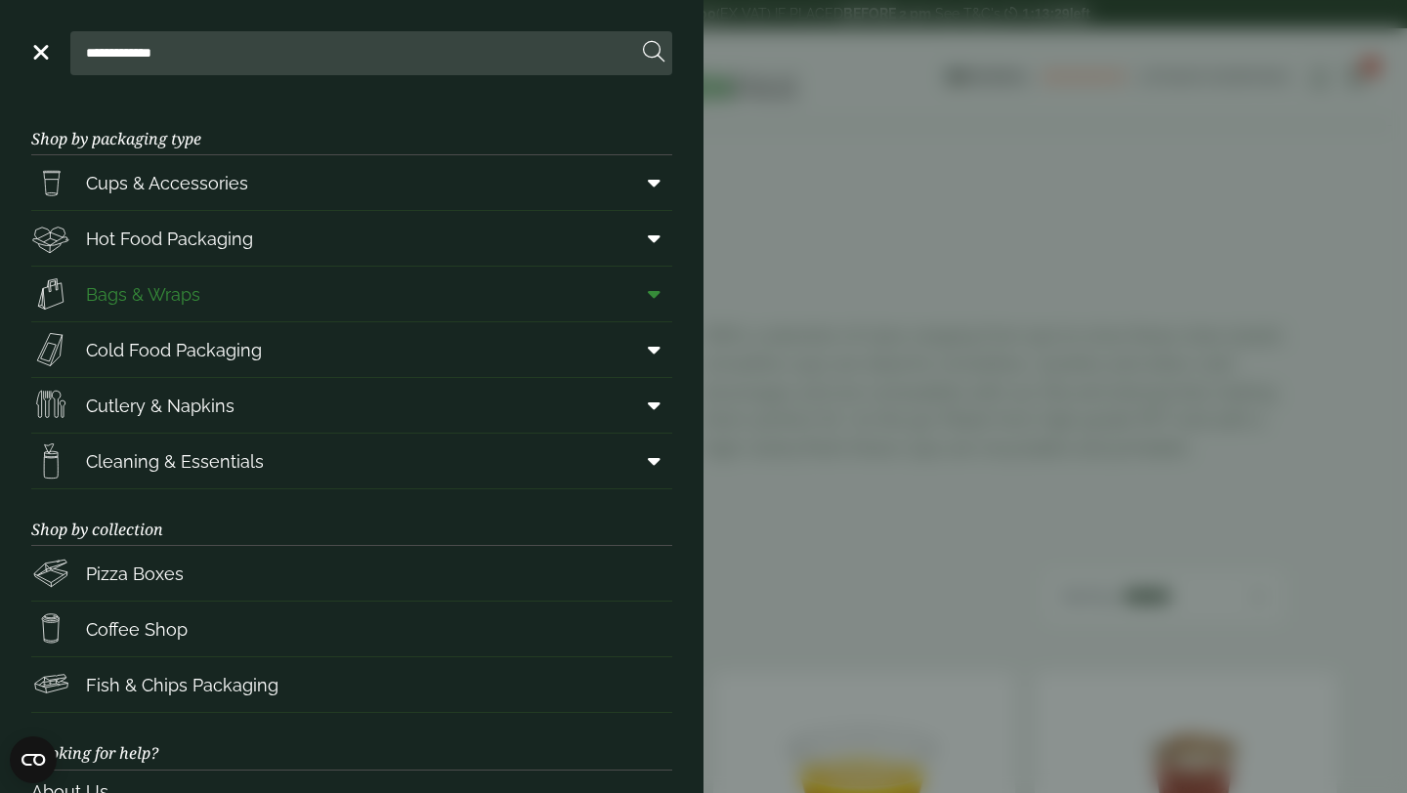
click at [179, 294] on span "Bags & Wraps" at bounding box center [143, 294] width 114 height 26
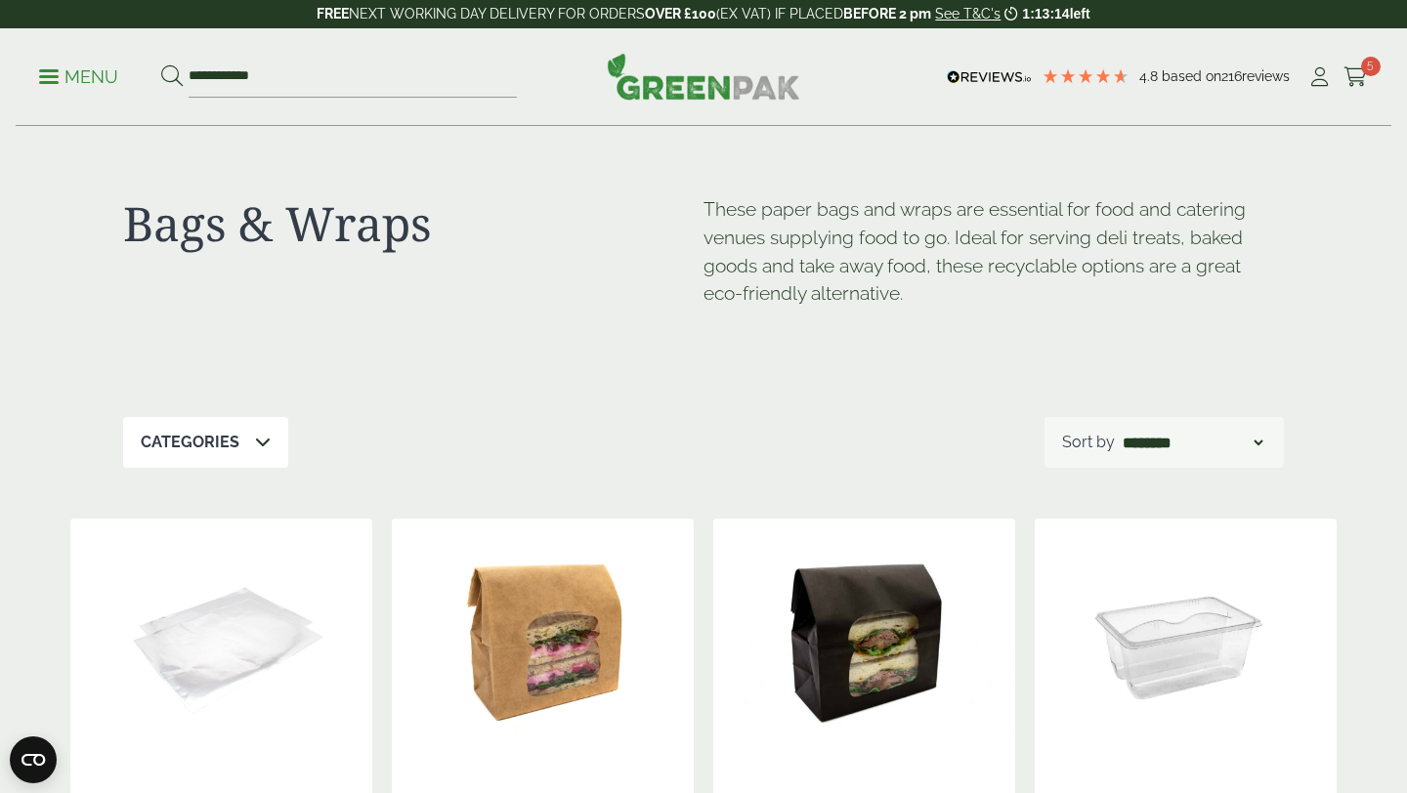
click at [1258, 441] on select "**********" at bounding box center [1192, 442] width 148 height 23
select select "*********"
click at [1118, 431] on select "**********" at bounding box center [1192, 442] width 148 height 23
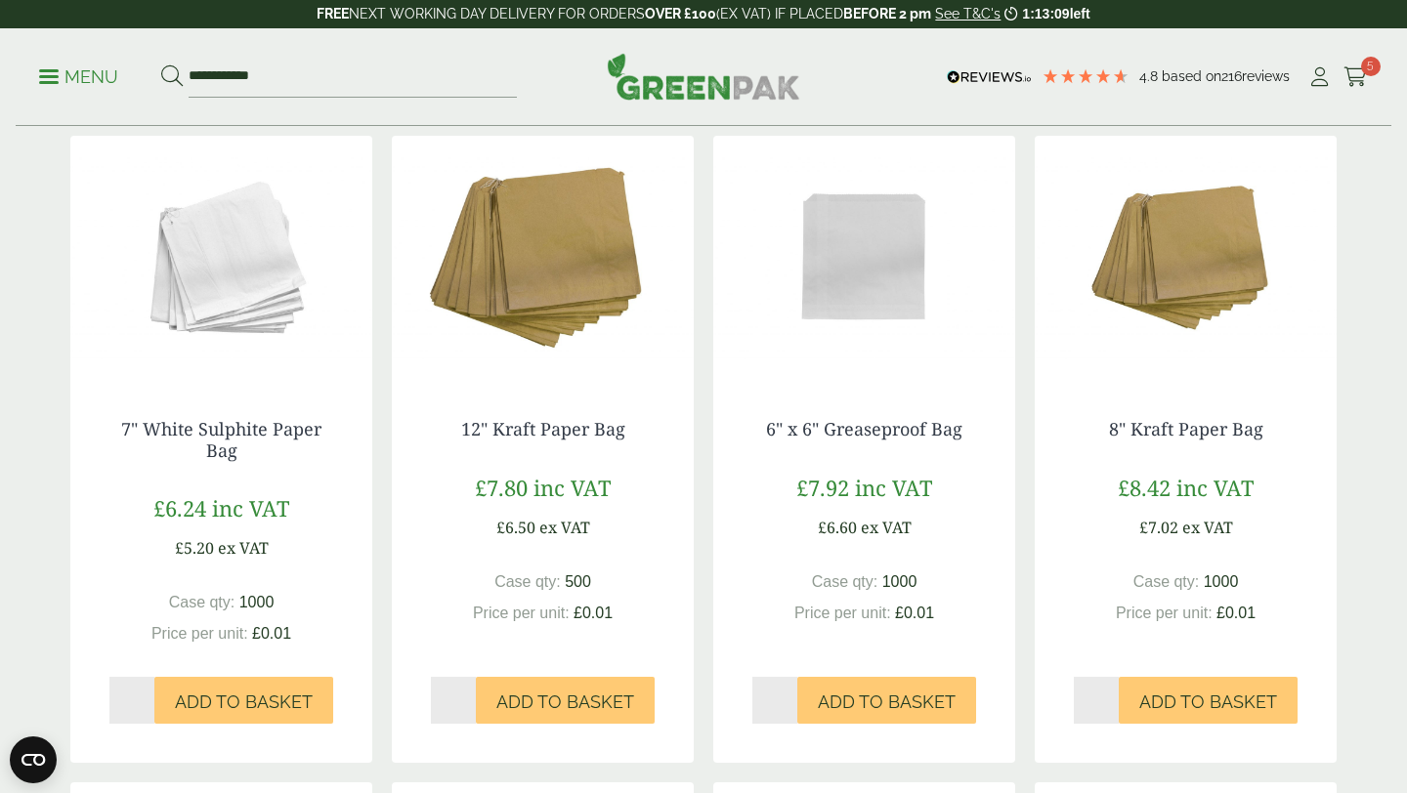
scroll to position [389, 0]
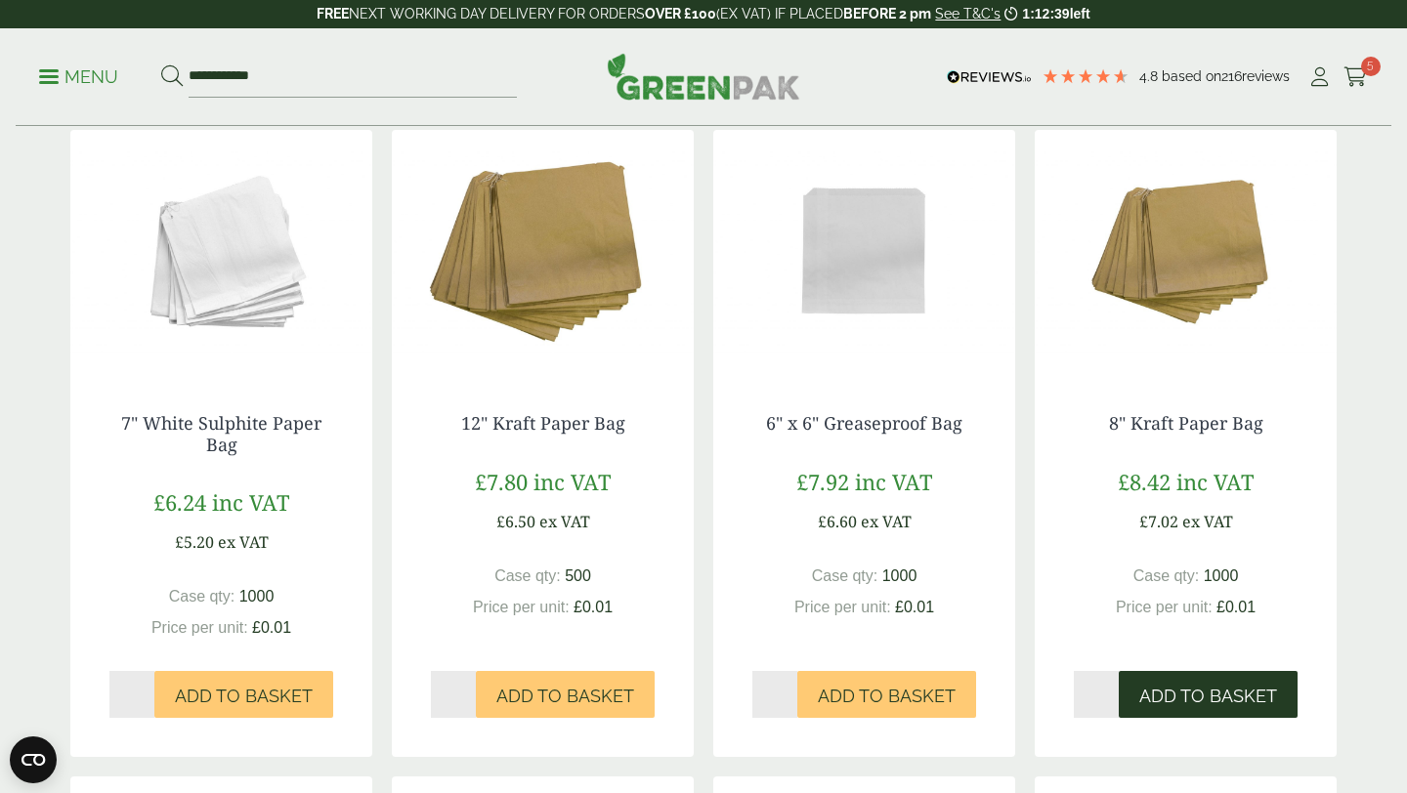
click at [1197, 694] on span "Add to Basket" at bounding box center [1208, 696] width 138 height 21
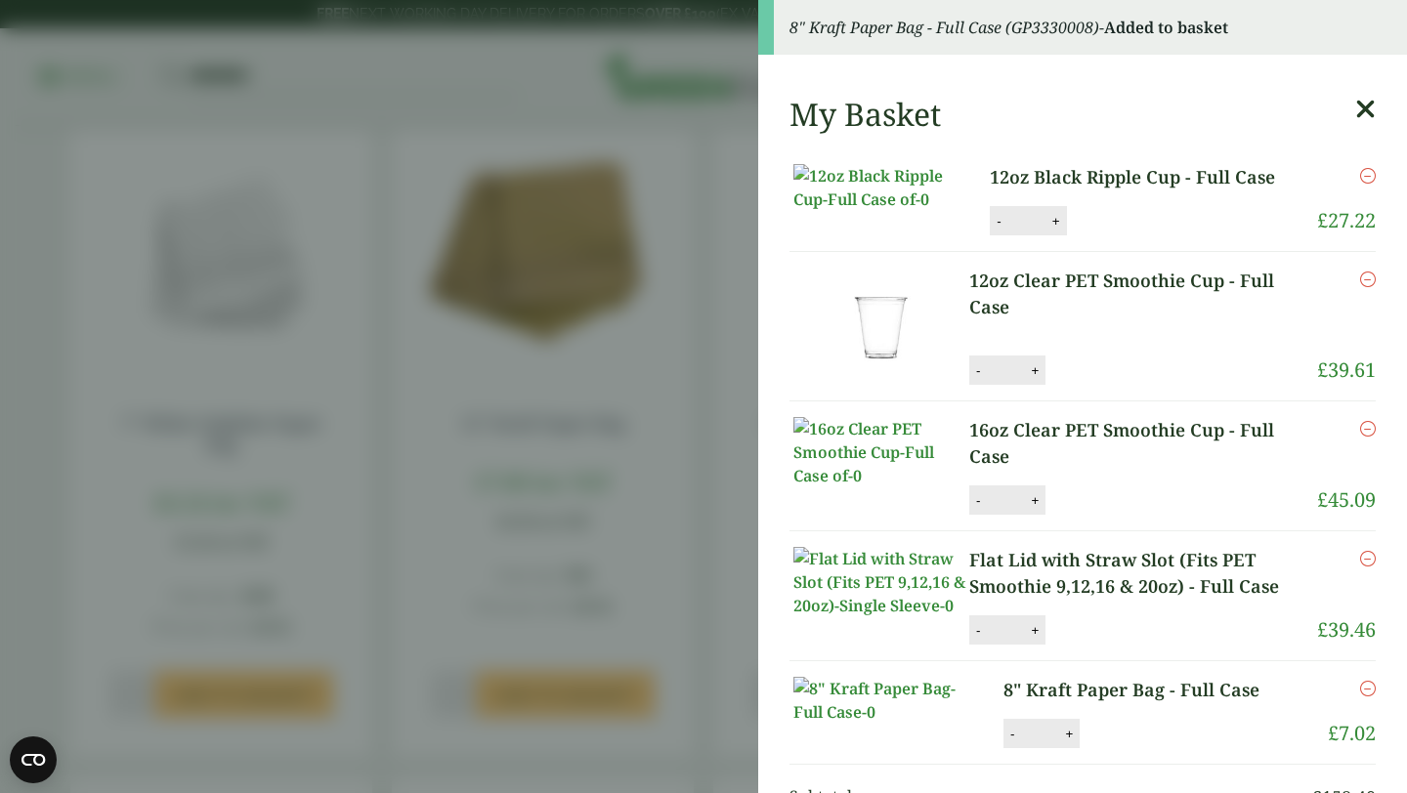
click at [1364, 107] on icon at bounding box center [1365, 109] width 21 height 27
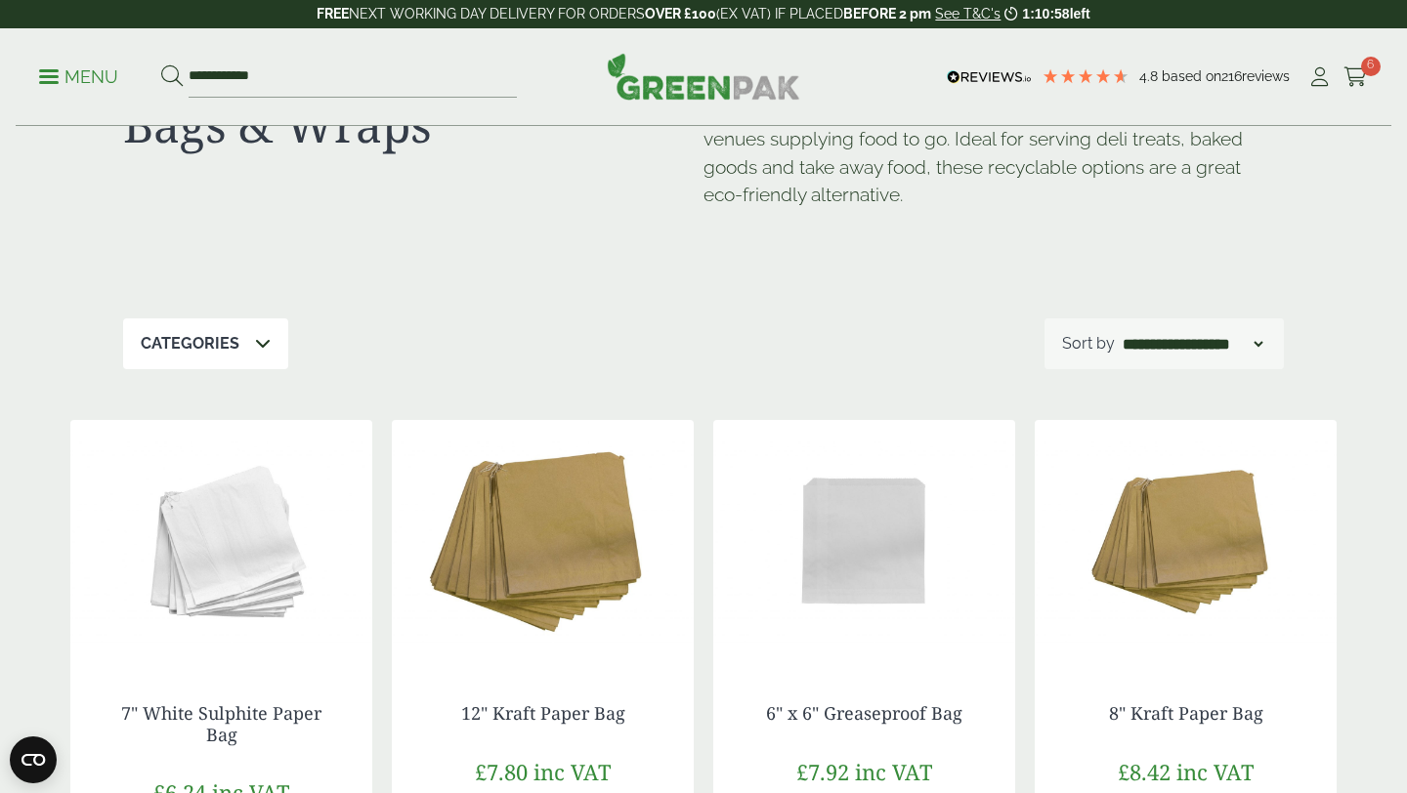
scroll to position [0, 0]
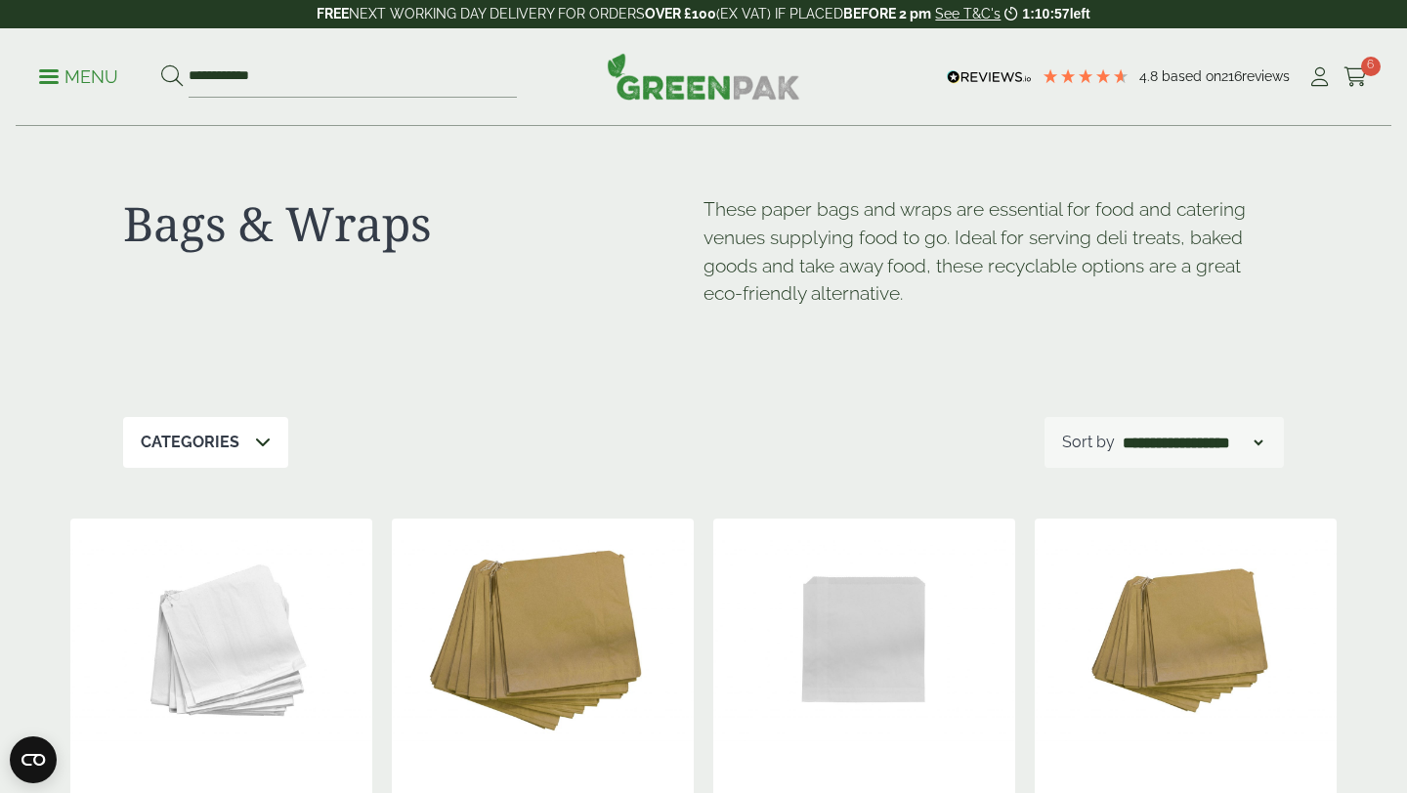
click at [87, 79] on p "Menu" at bounding box center [78, 76] width 79 height 23
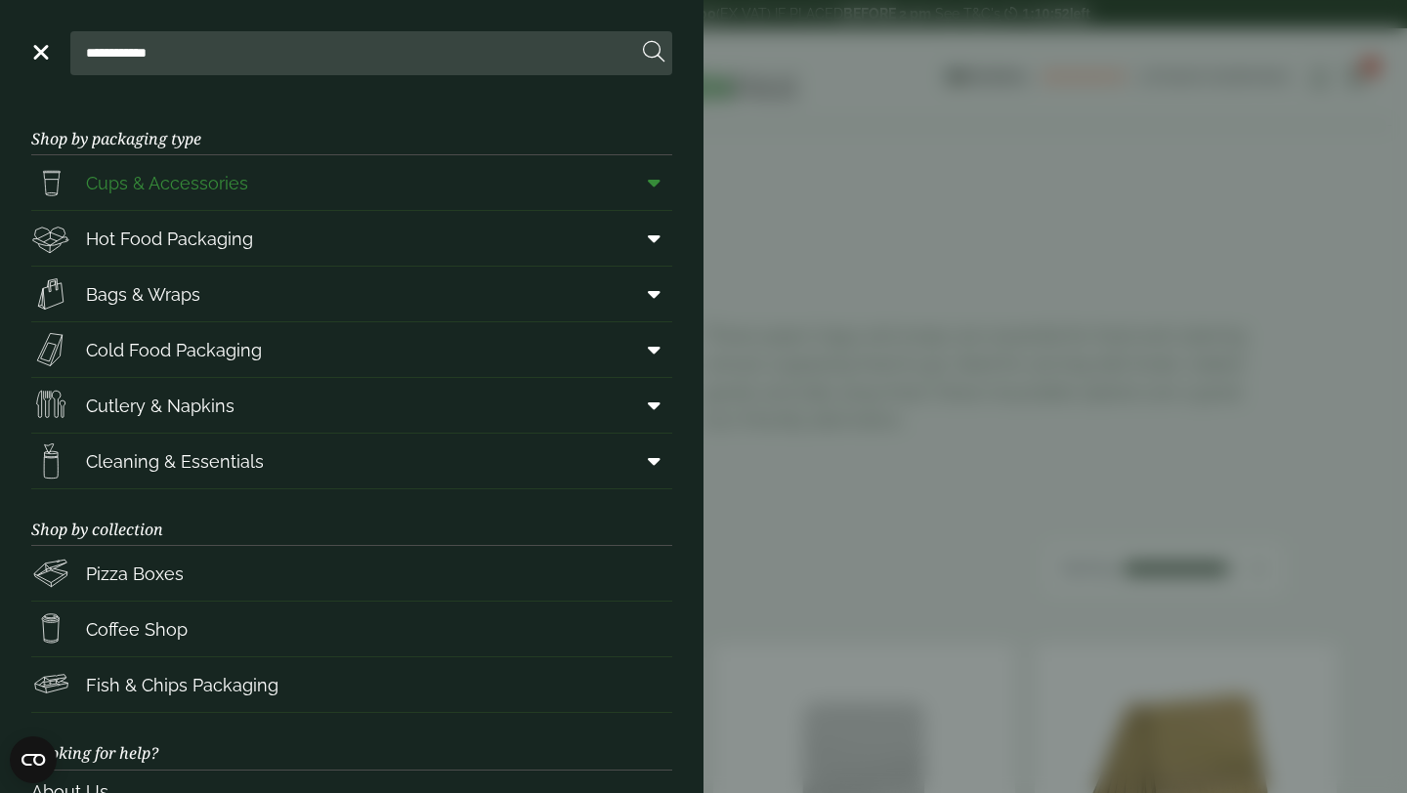
click at [214, 192] on span "Cups & Accessories" at bounding box center [167, 183] width 162 height 26
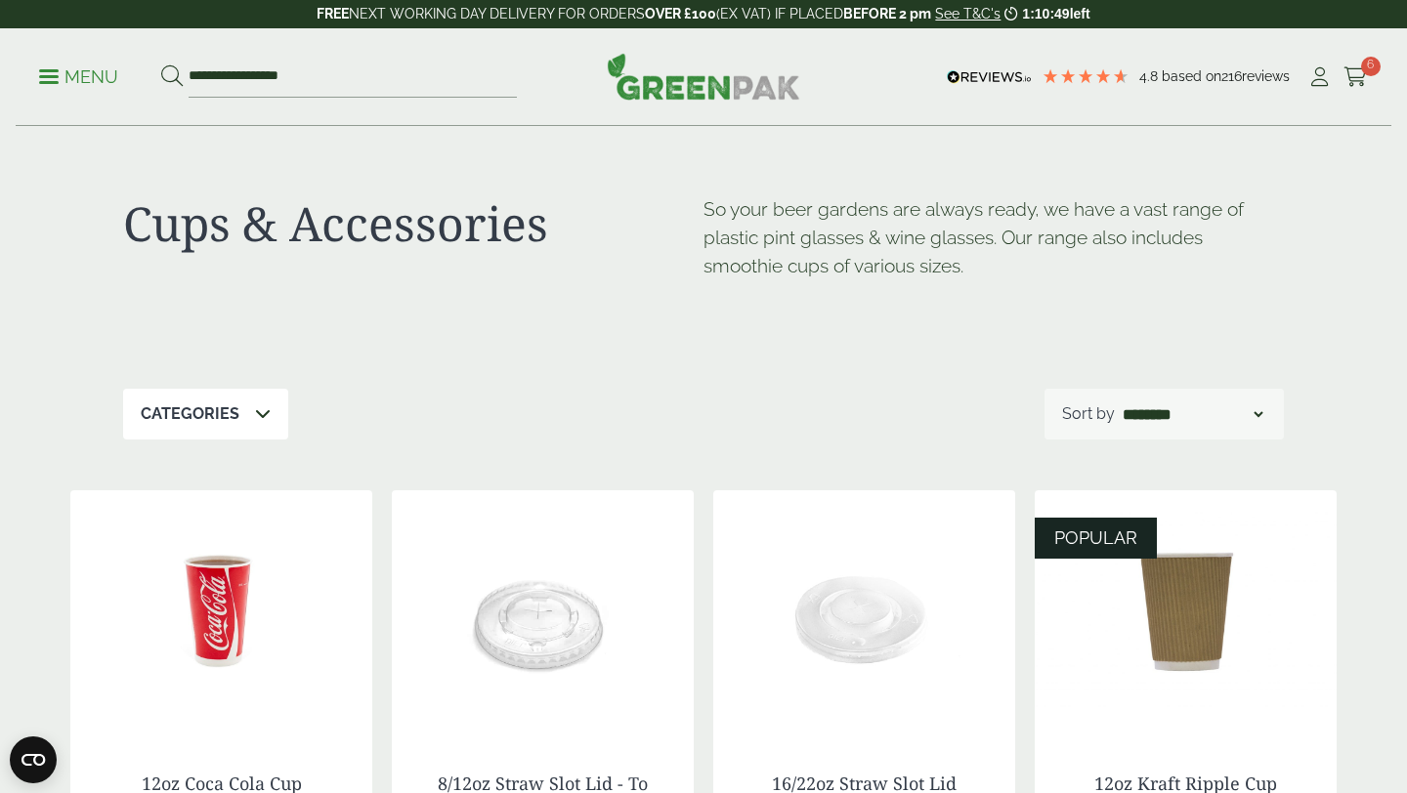
click at [81, 97] on ul "**********" at bounding box center [278, 77] width 478 height 41
click at [75, 74] on p "Menu" at bounding box center [78, 76] width 79 height 23
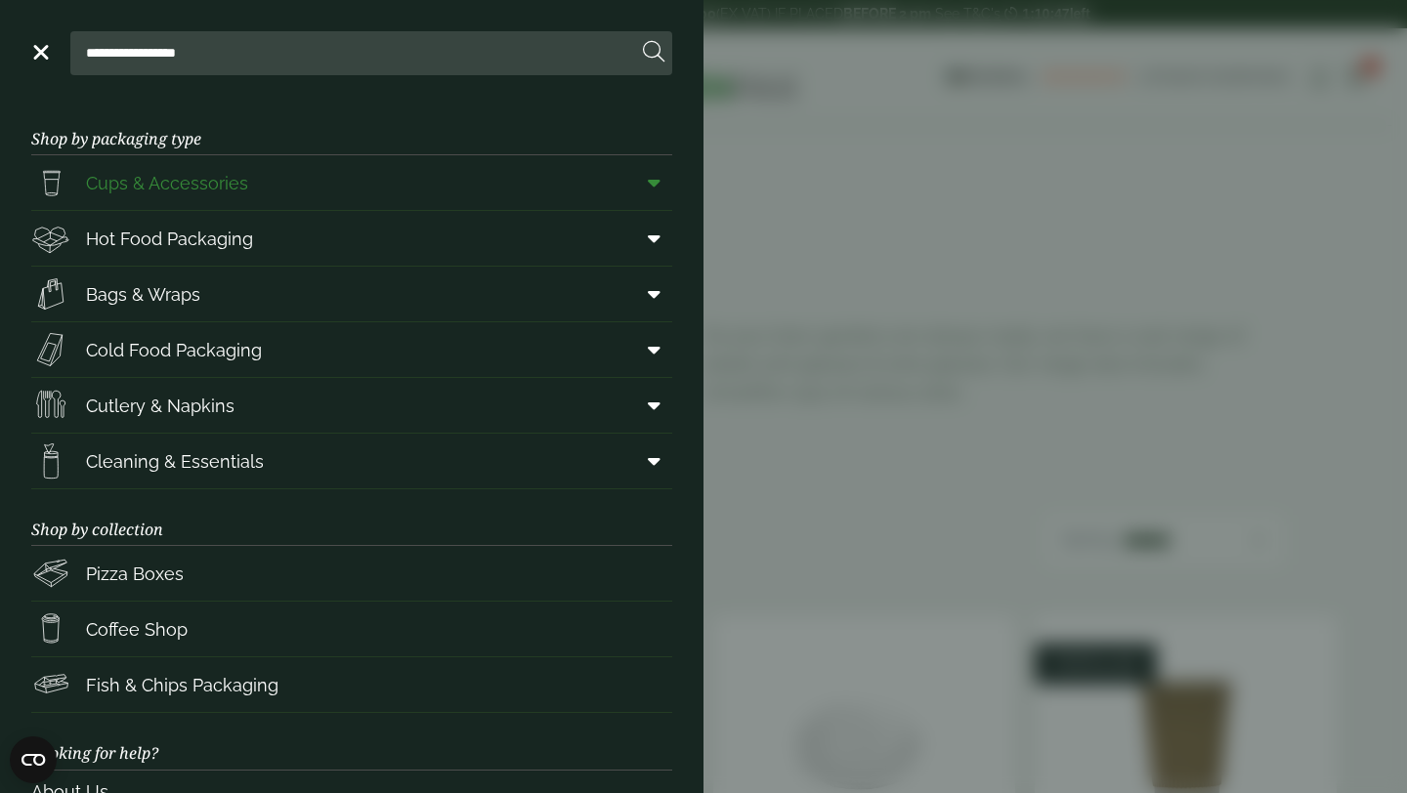
click at [655, 195] on span at bounding box center [650, 182] width 44 height 37
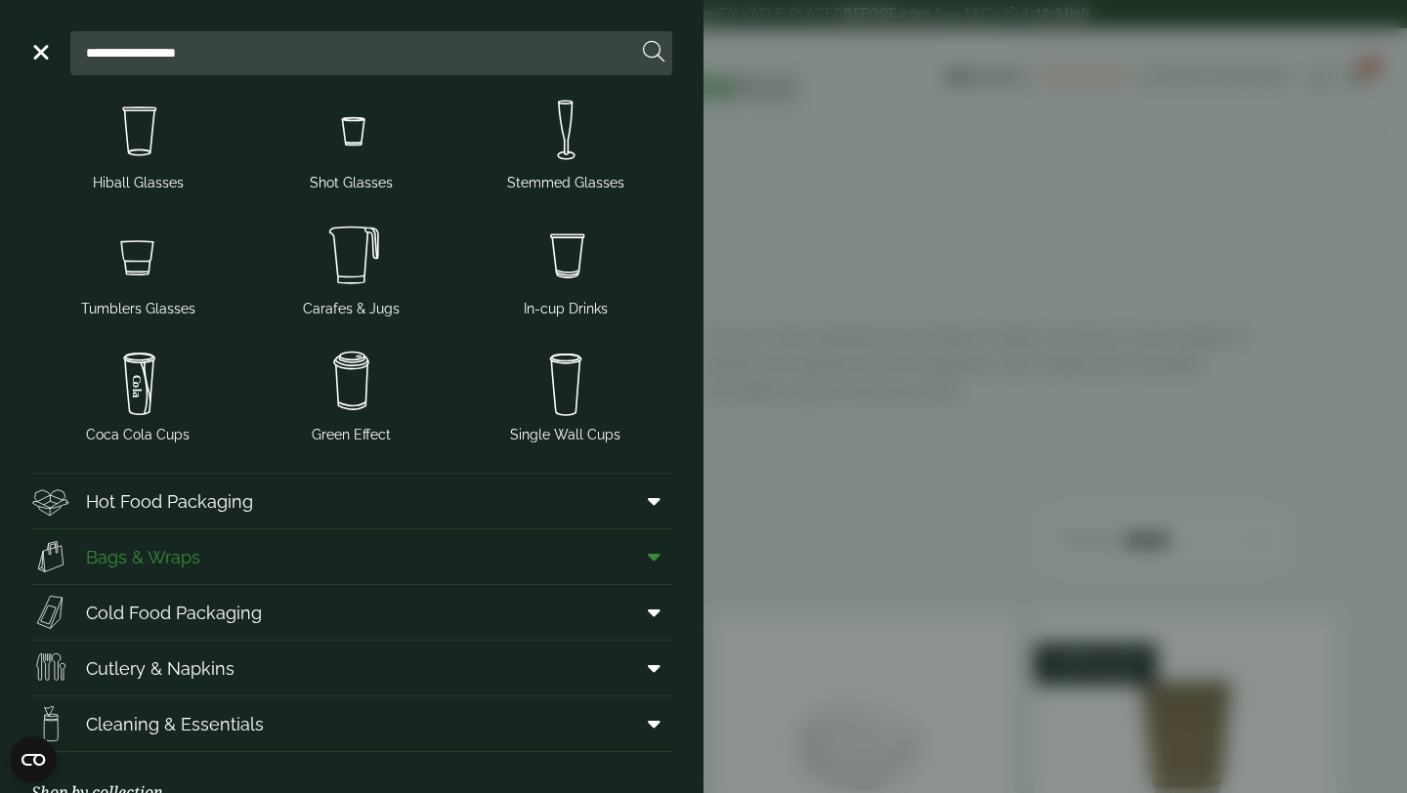
scroll to position [243, 0]
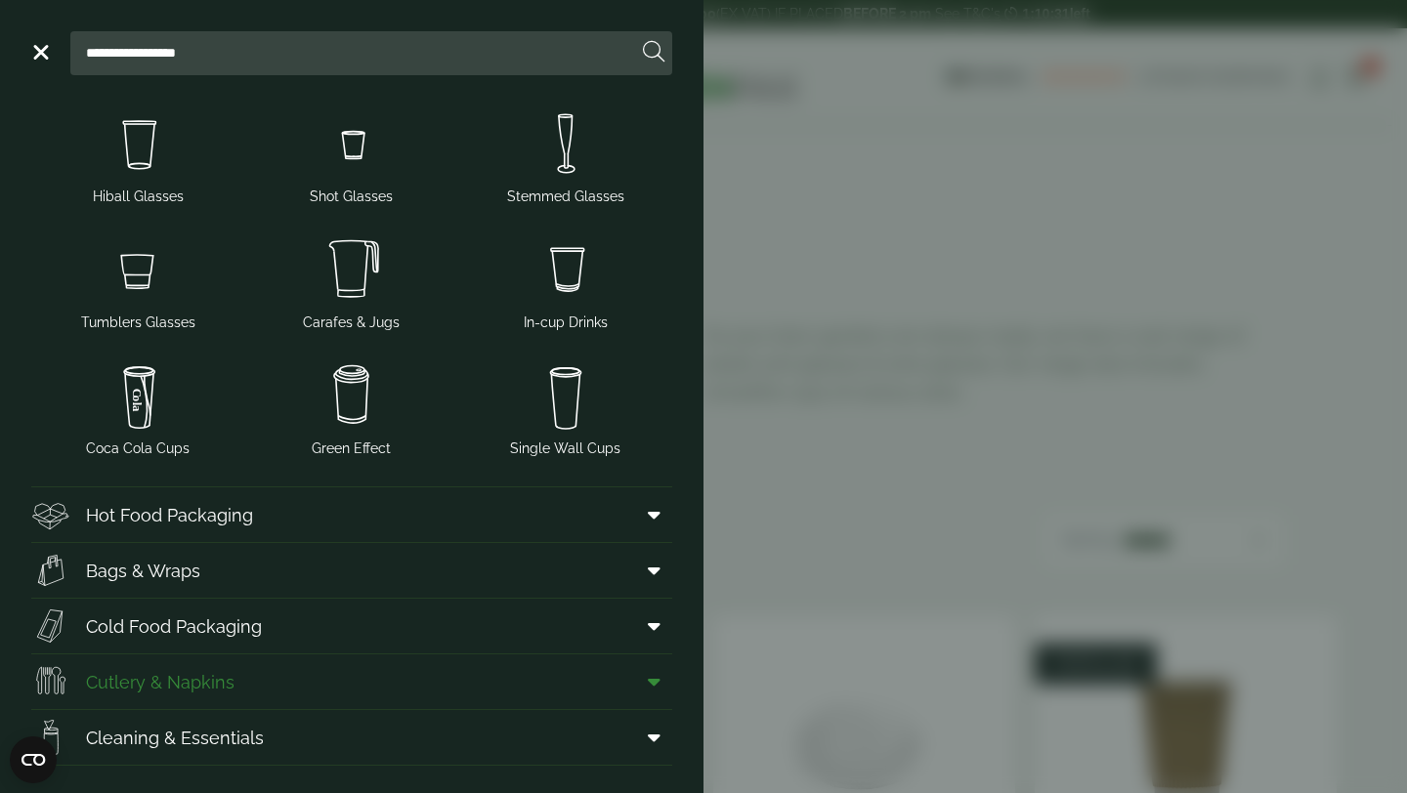
click at [650, 682] on icon at bounding box center [654, 682] width 13 height 20
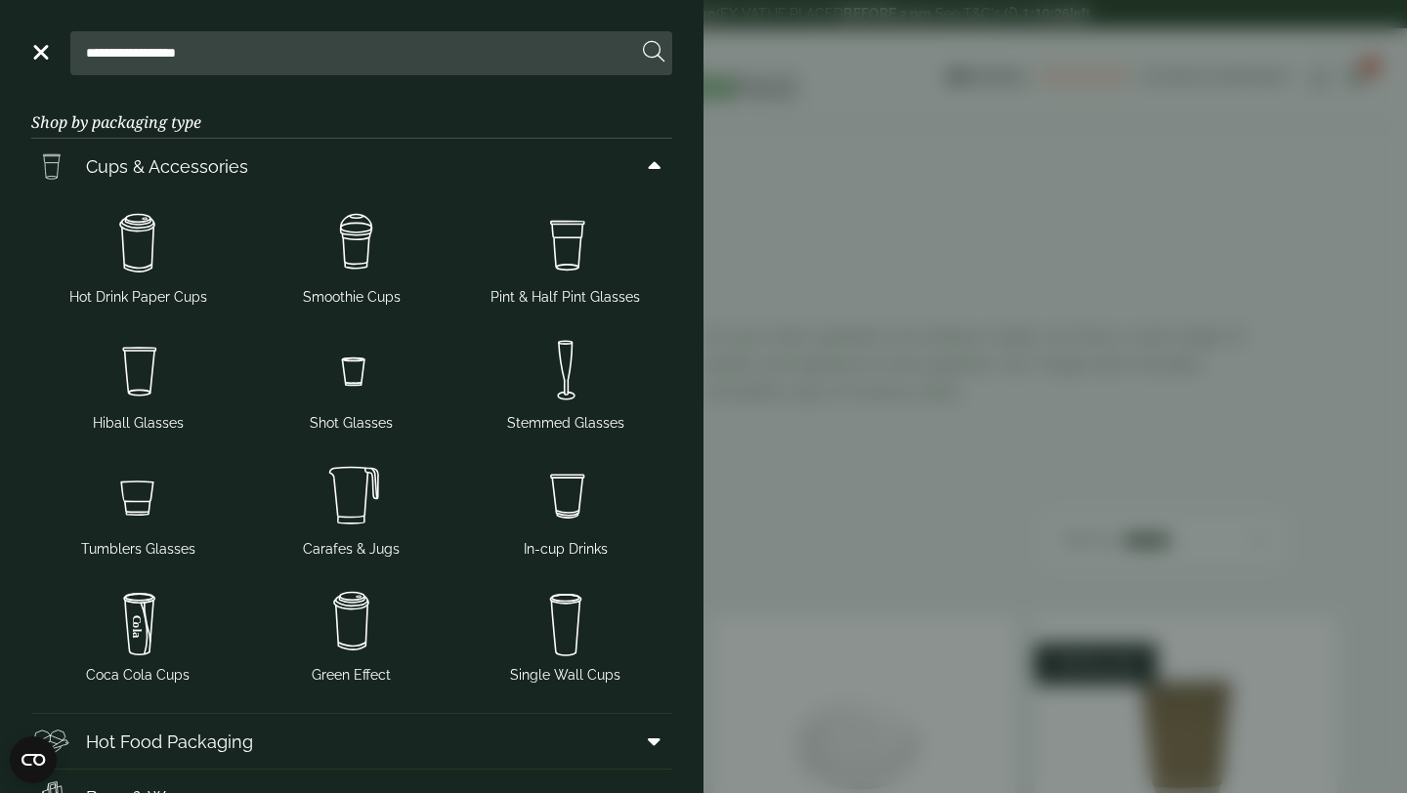
scroll to position [0, 0]
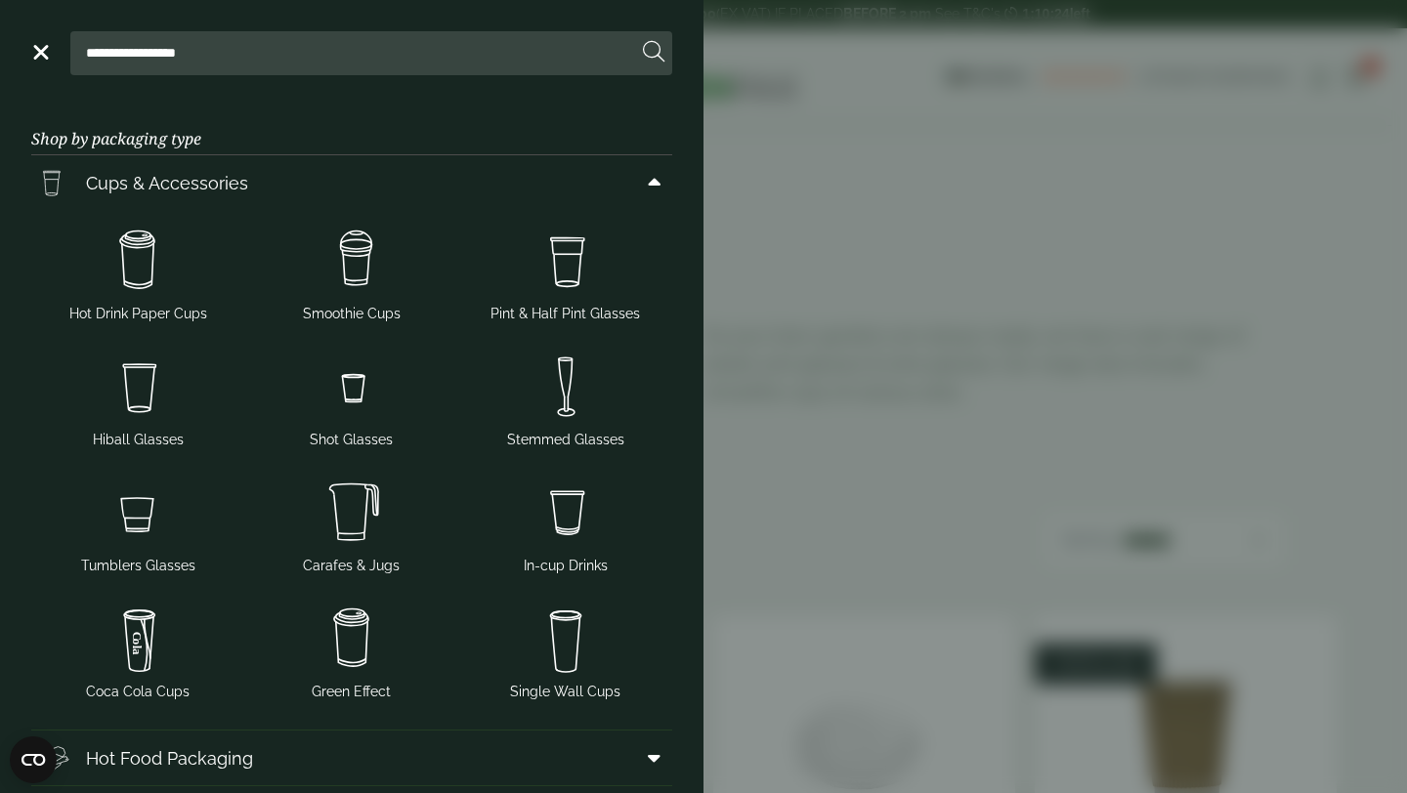
click at [308, 51] on input "**********" at bounding box center [357, 52] width 559 height 41
type input "*"
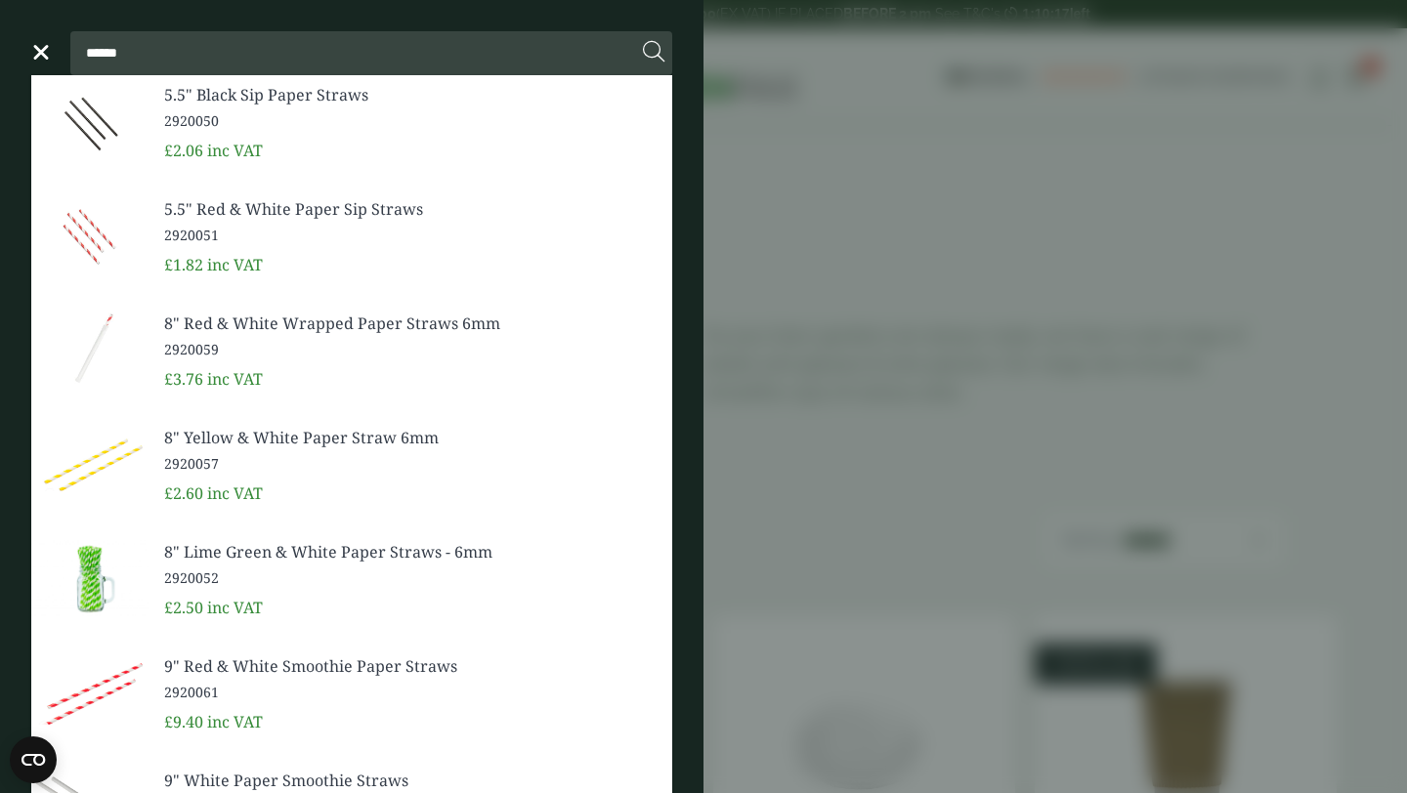
type input "******"
click at [643, 40] on button at bounding box center [653, 52] width 21 height 25
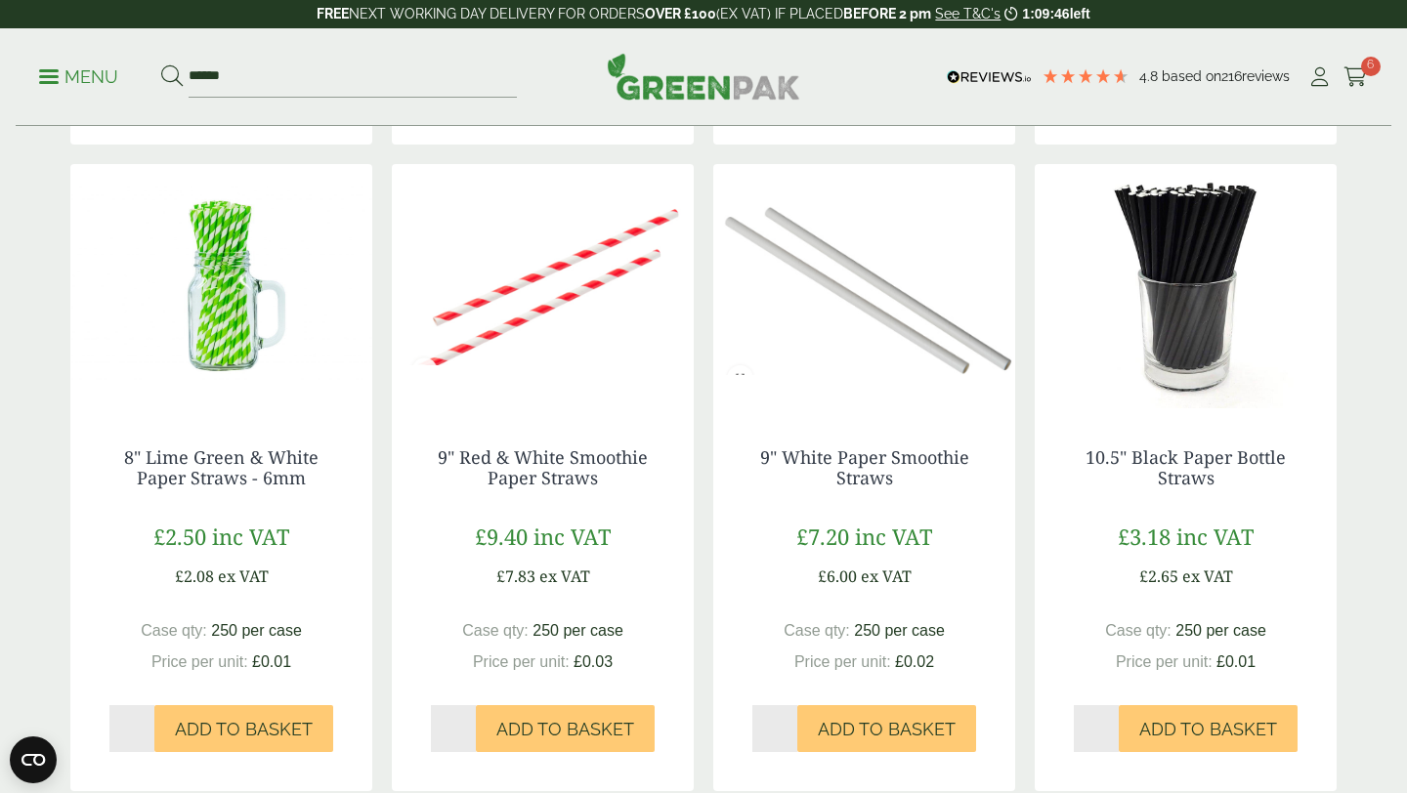
scroll to position [943, 0]
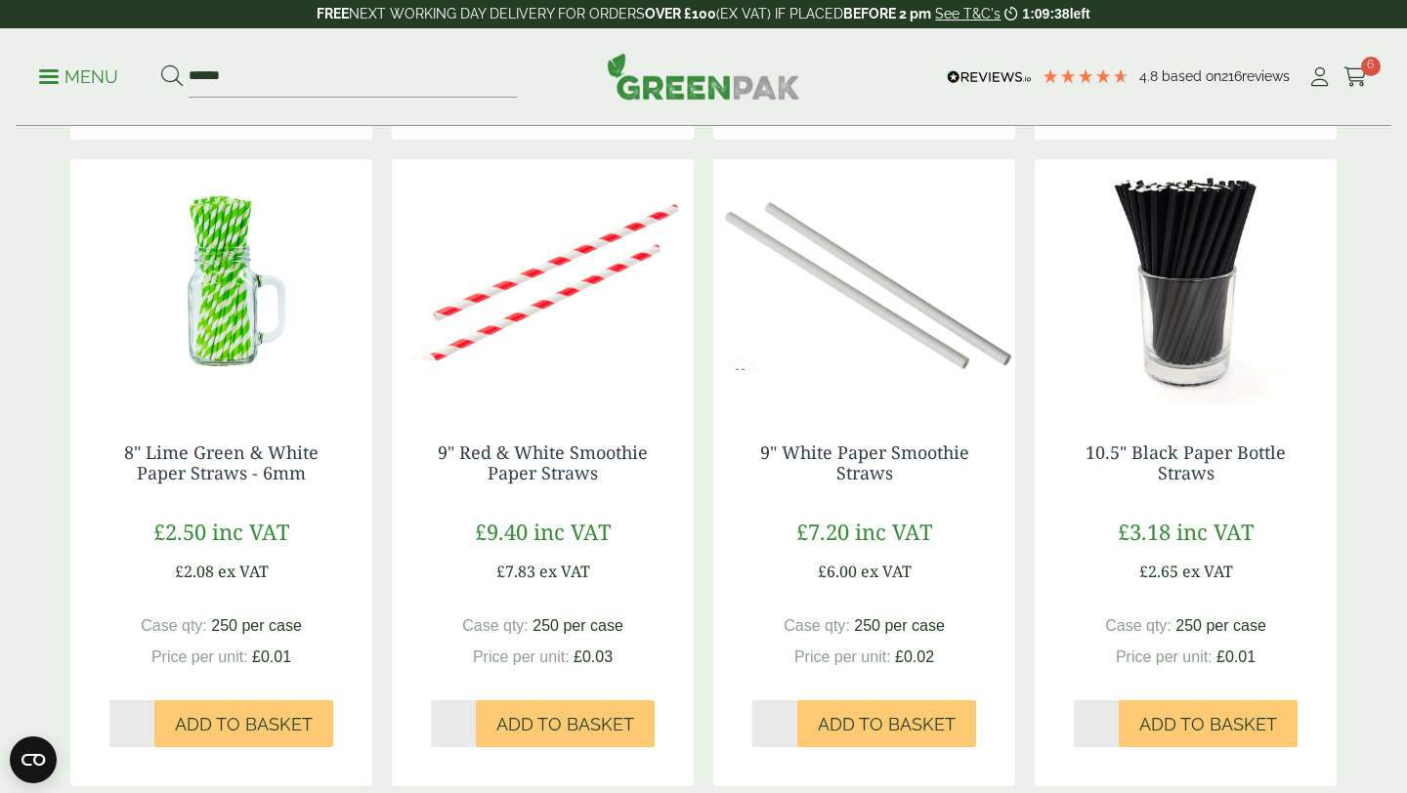
click at [876, 400] on img at bounding box center [864, 281] width 302 height 244
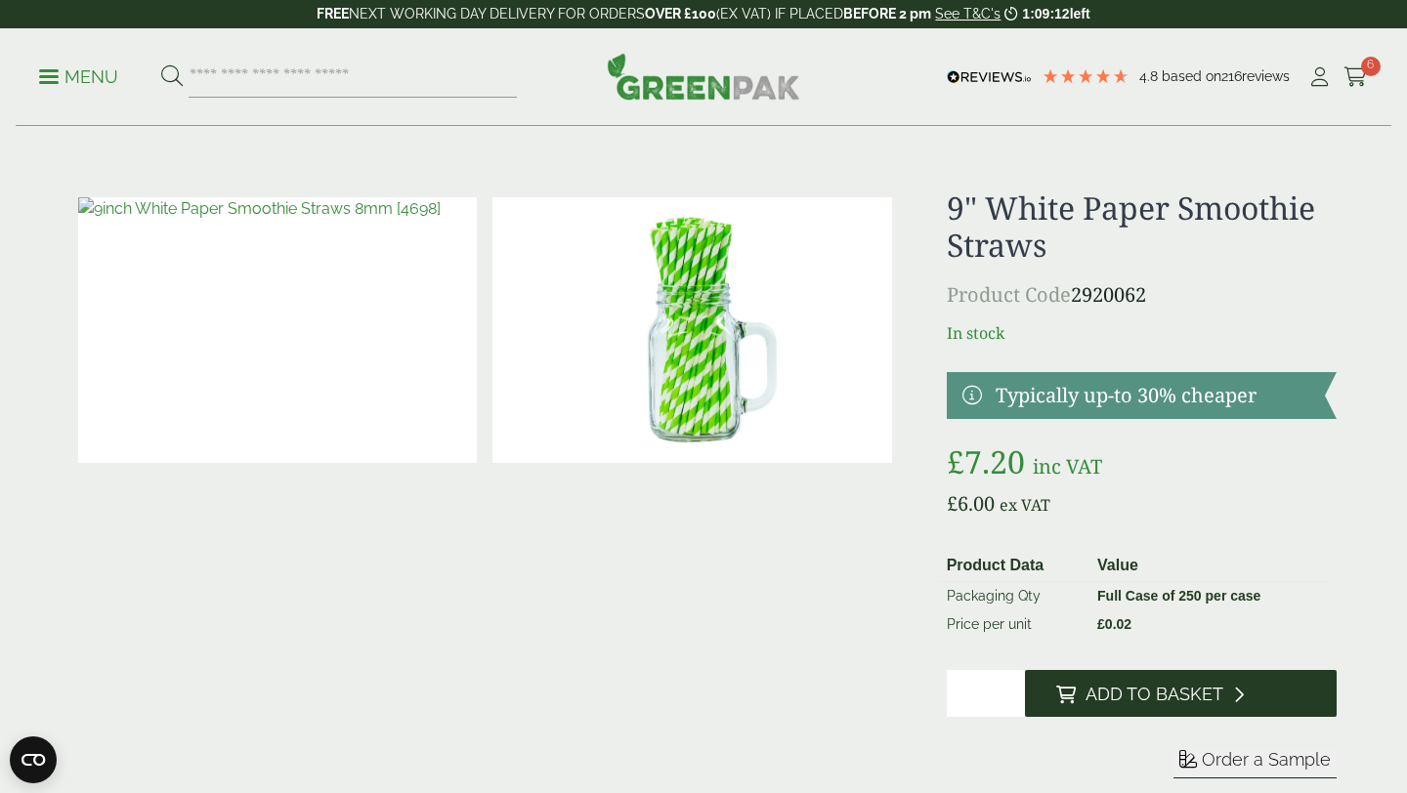
click at [1144, 699] on span "Add to Basket" at bounding box center [1154, 694] width 138 height 21
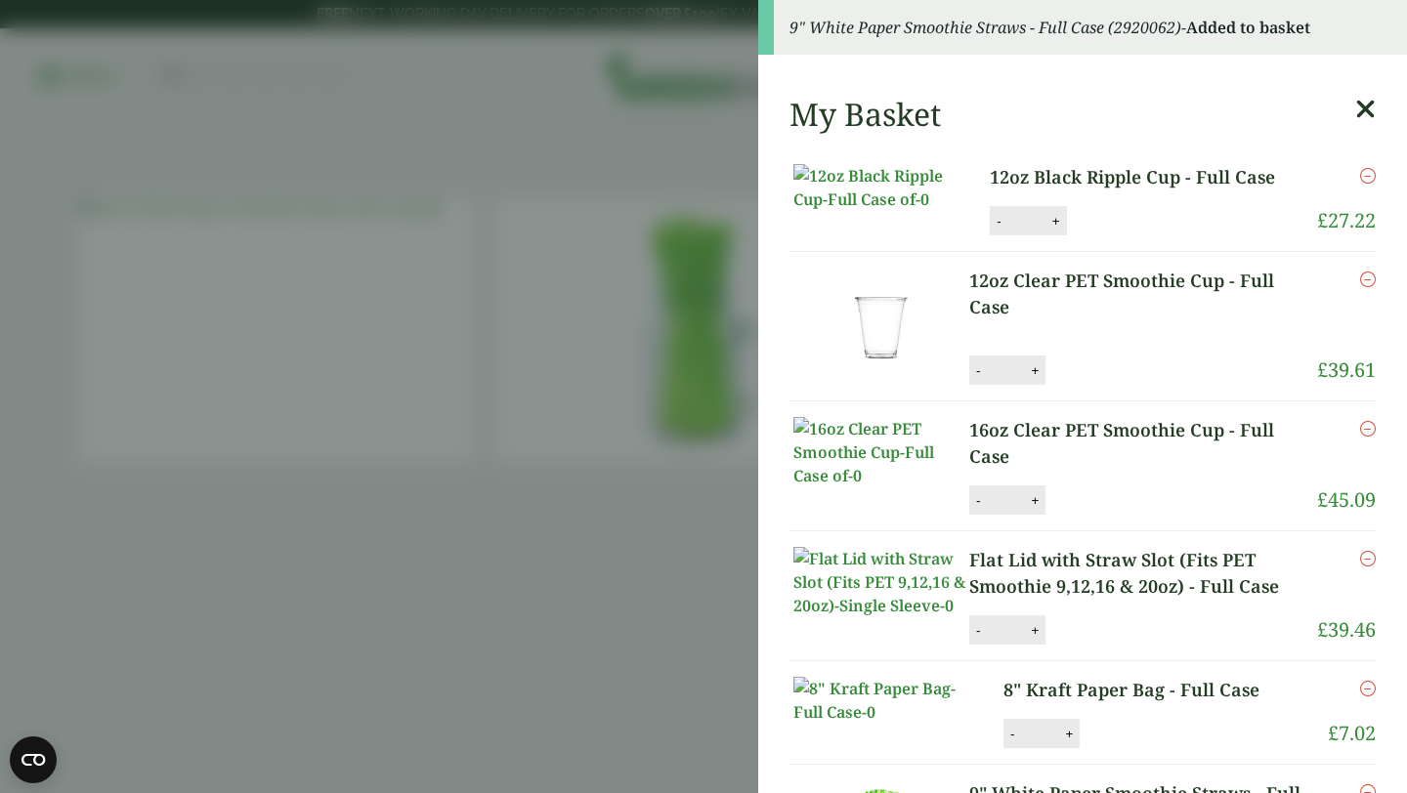
click at [1359, 117] on icon at bounding box center [1365, 109] width 21 height 27
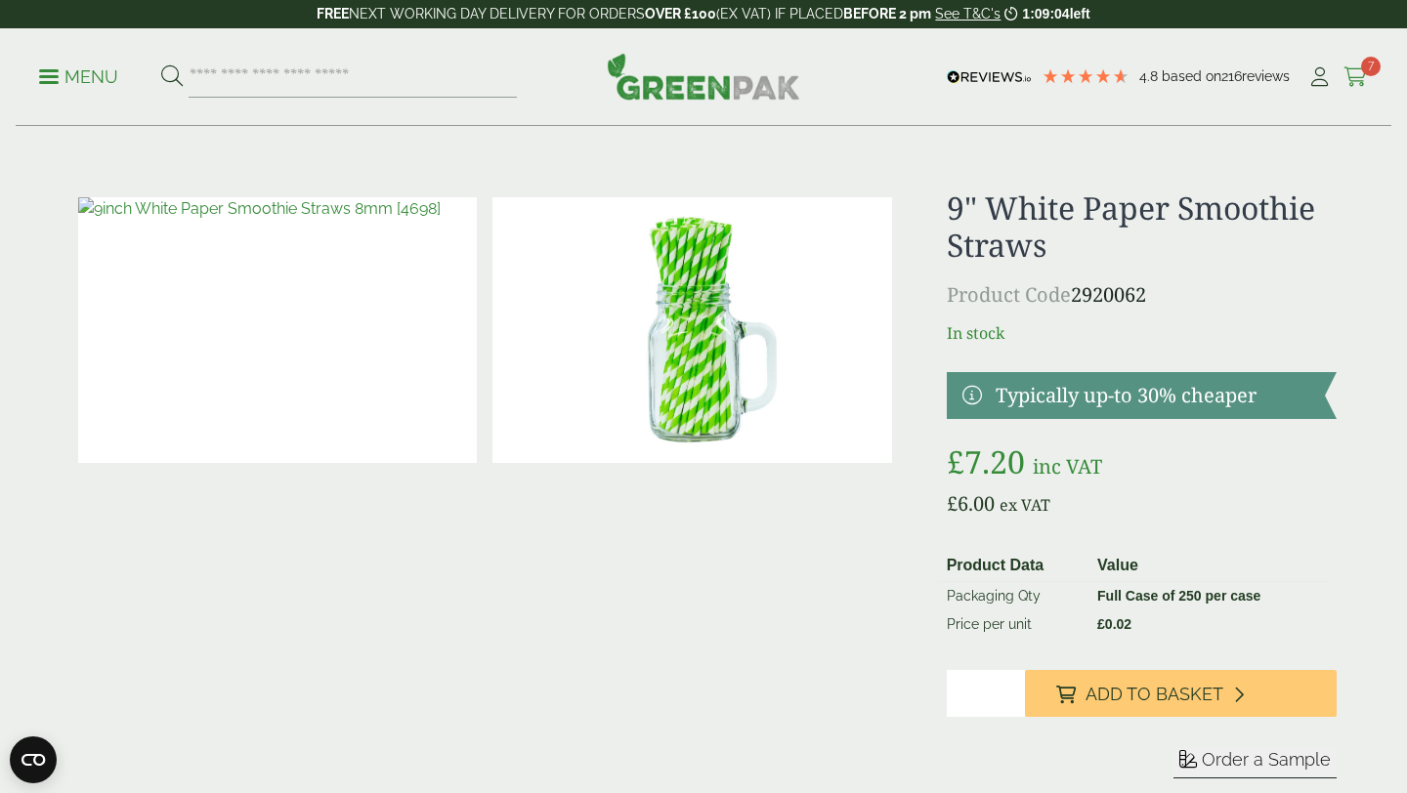
click at [1352, 81] on icon at bounding box center [1355, 77] width 24 height 20
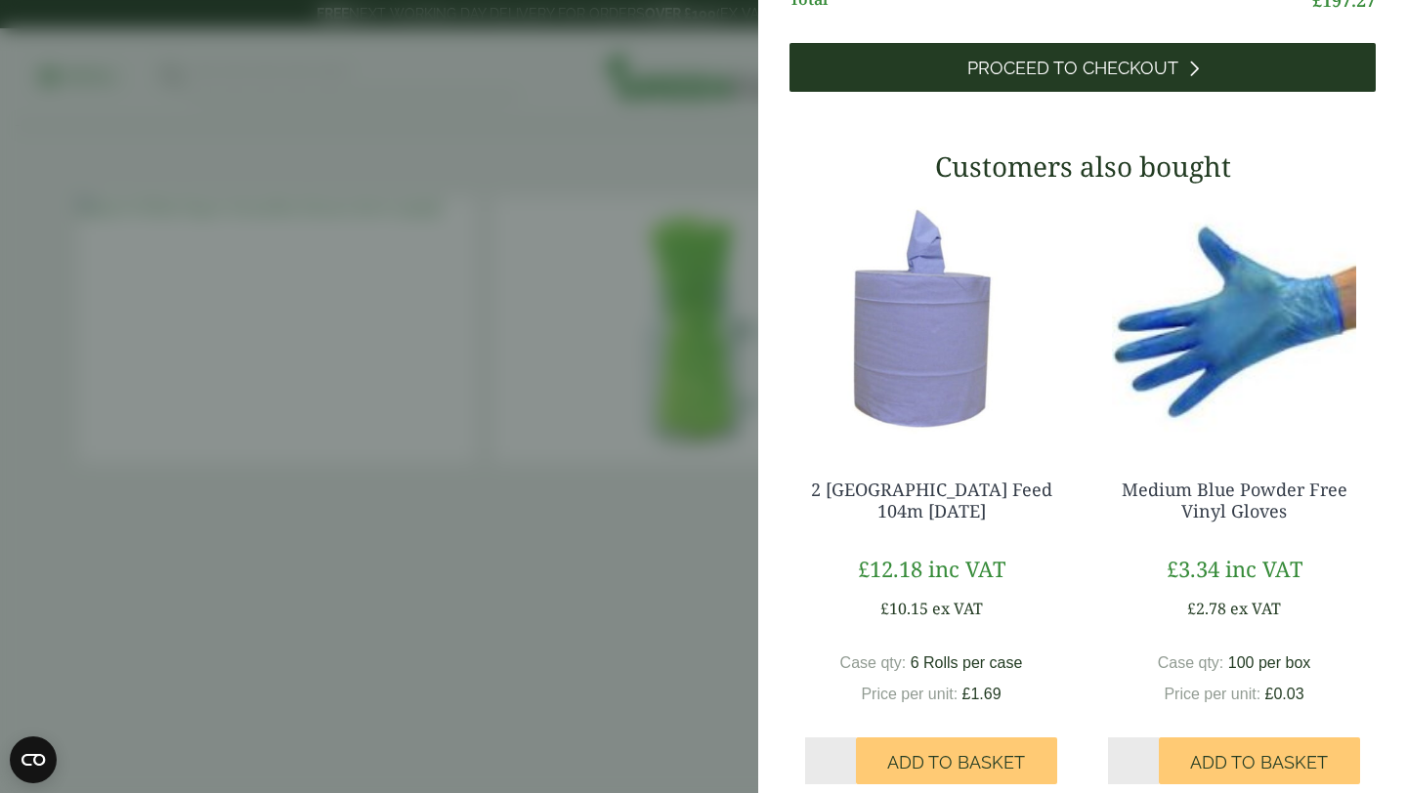
scroll to position [1157, 0]
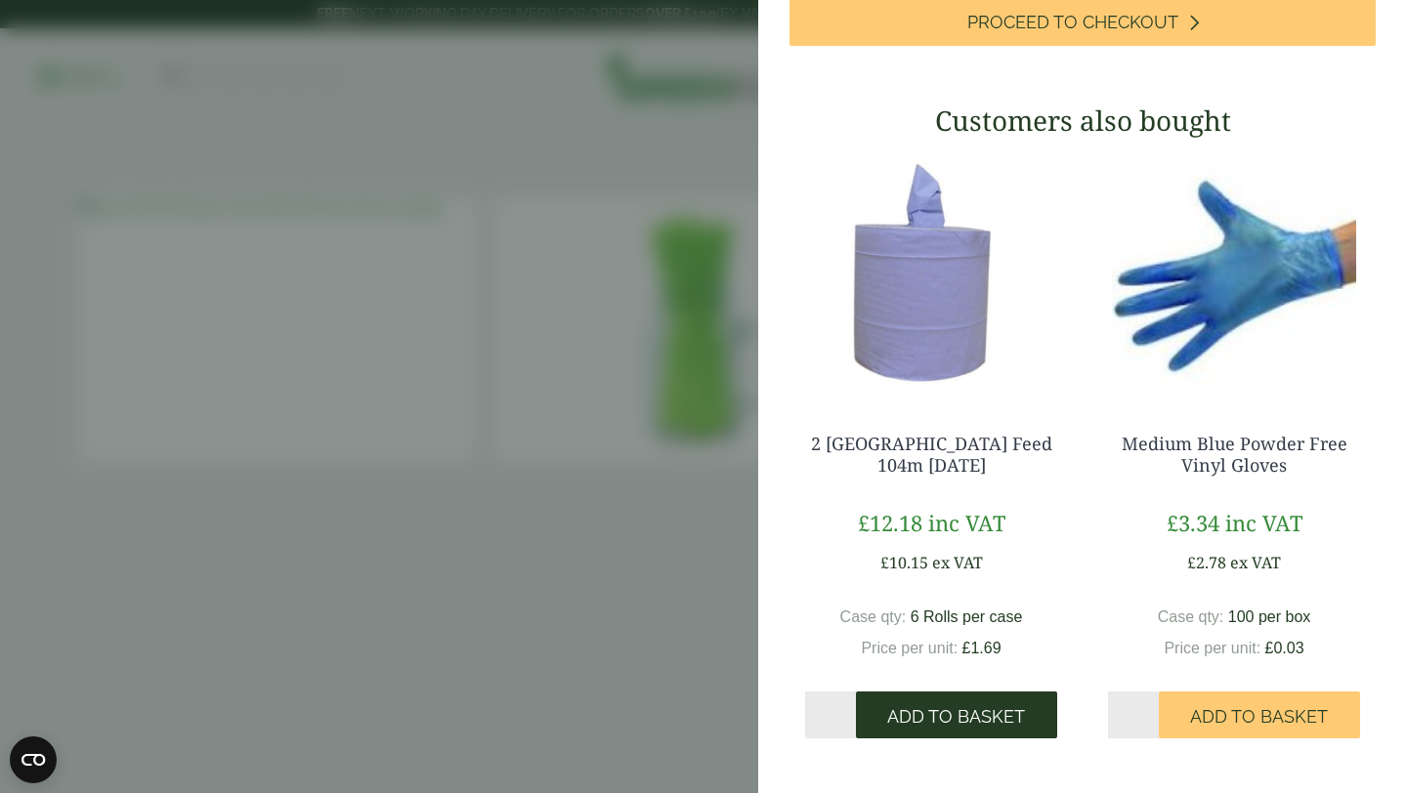
click at [963, 706] on span "Add to Basket" at bounding box center [956, 716] width 138 height 21
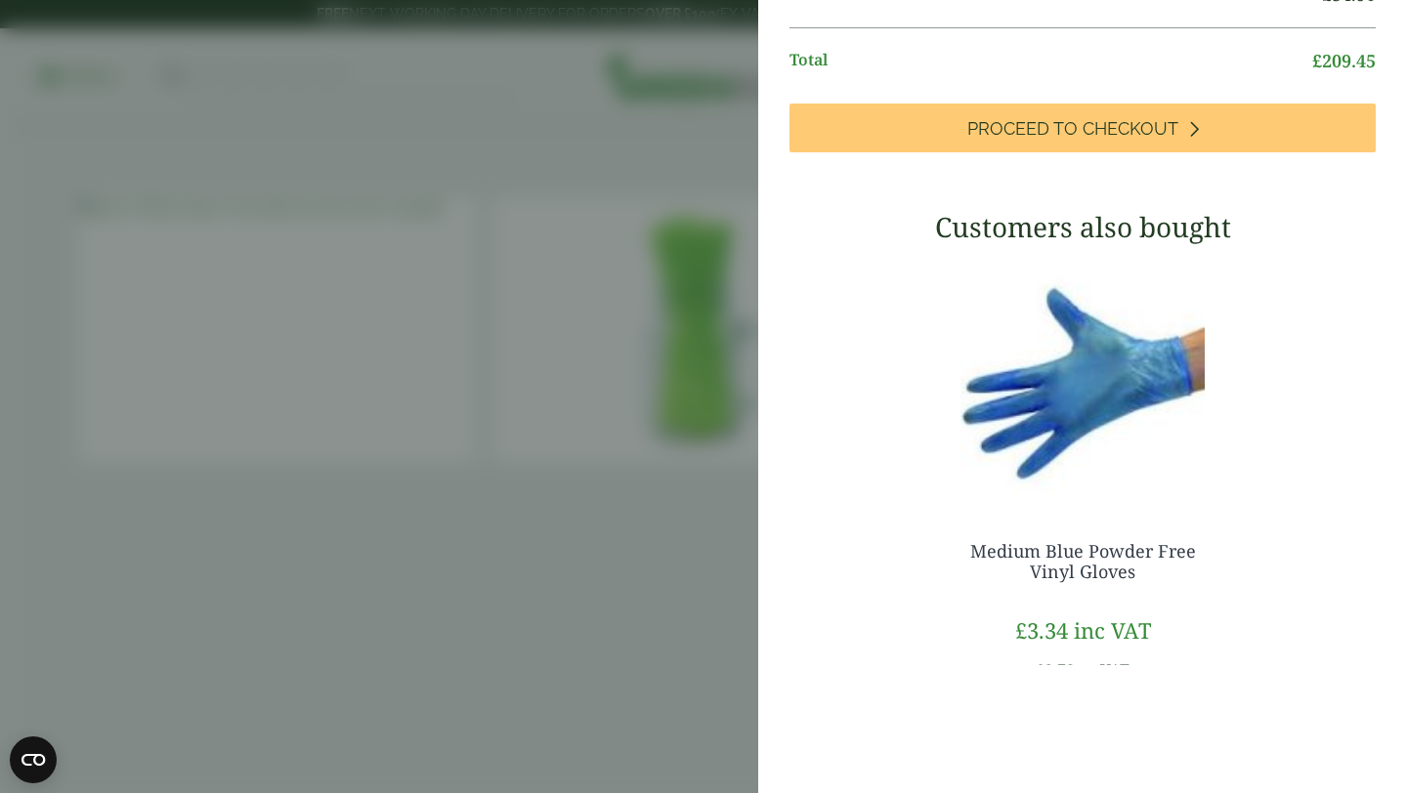
scroll to position [953, 0]
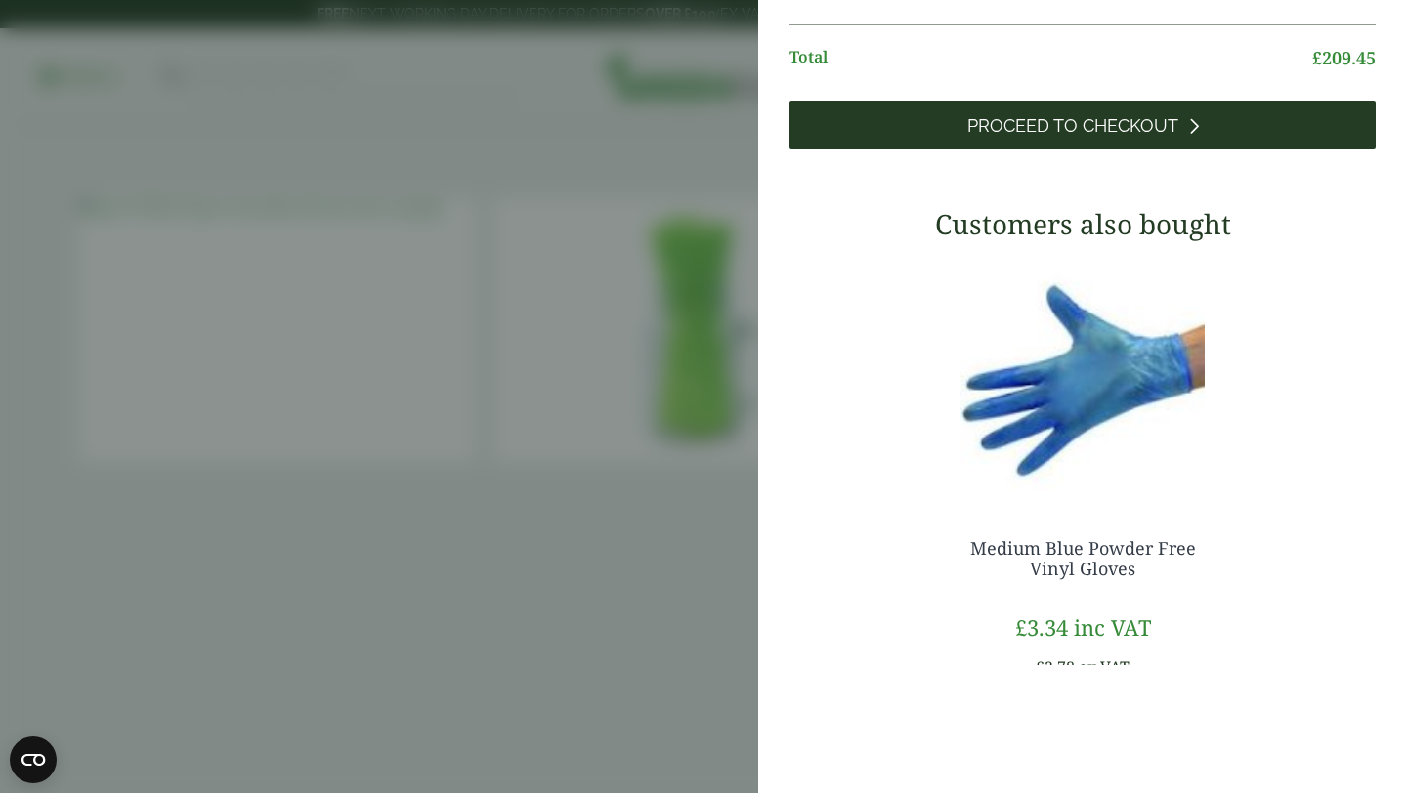
click at [1104, 137] on span "Proceed to Checkout" at bounding box center [1072, 125] width 211 height 21
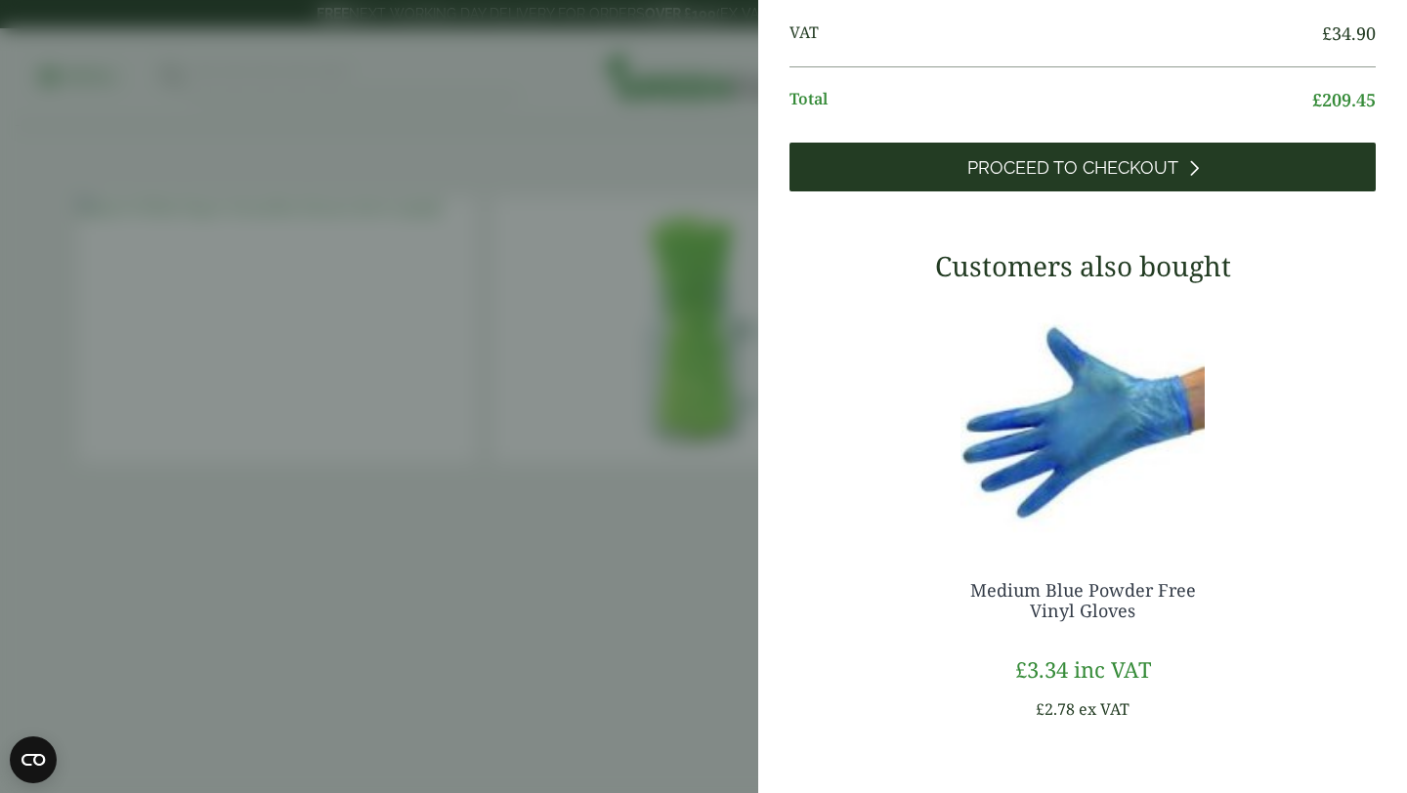
scroll to position [873, 0]
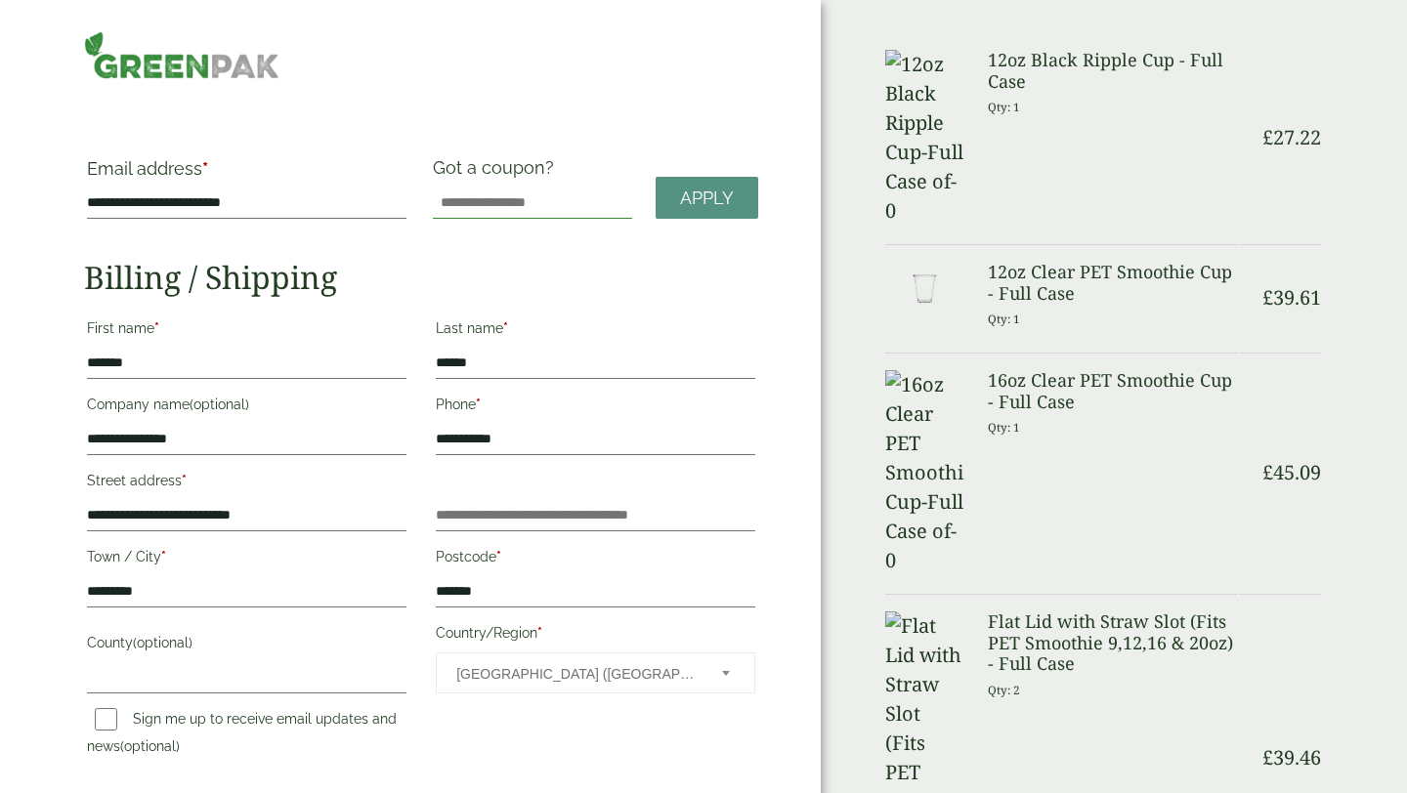
click at [491, 206] on input "Got a coupon?" at bounding box center [532, 203] width 199 height 31
click at [707, 192] on span "Apply" at bounding box center [707, 198] width 54 height 21
click at [699, 201] on span "Apply" at bounding box center [707, 198] width 54 height 21
click at [555, 203] on input "*********" at bounding box center [532, 203] width 199 height 31
type input "*"
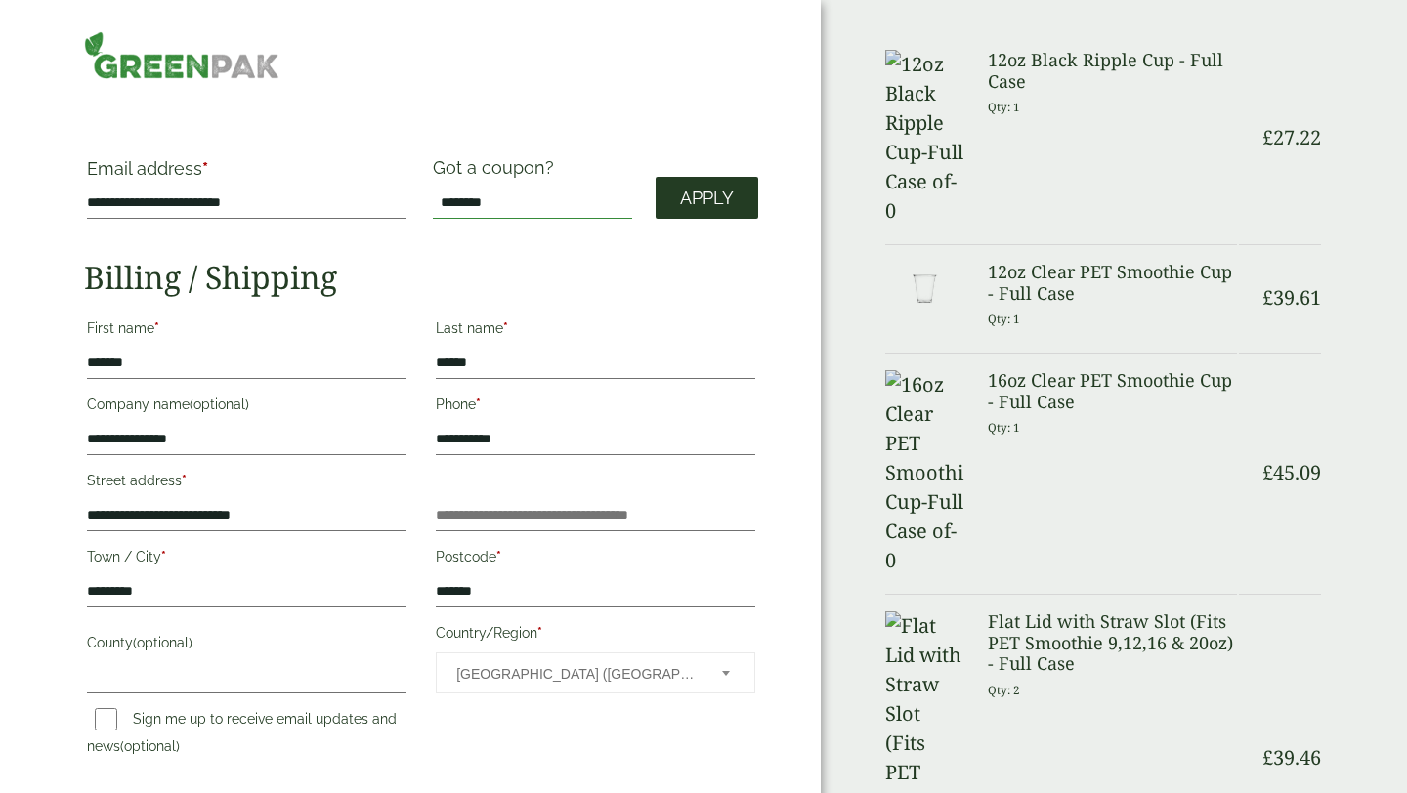
type input "********"
click at [714, 198] on span "Apply" at bounding box center [707, 198] width 54 height 21
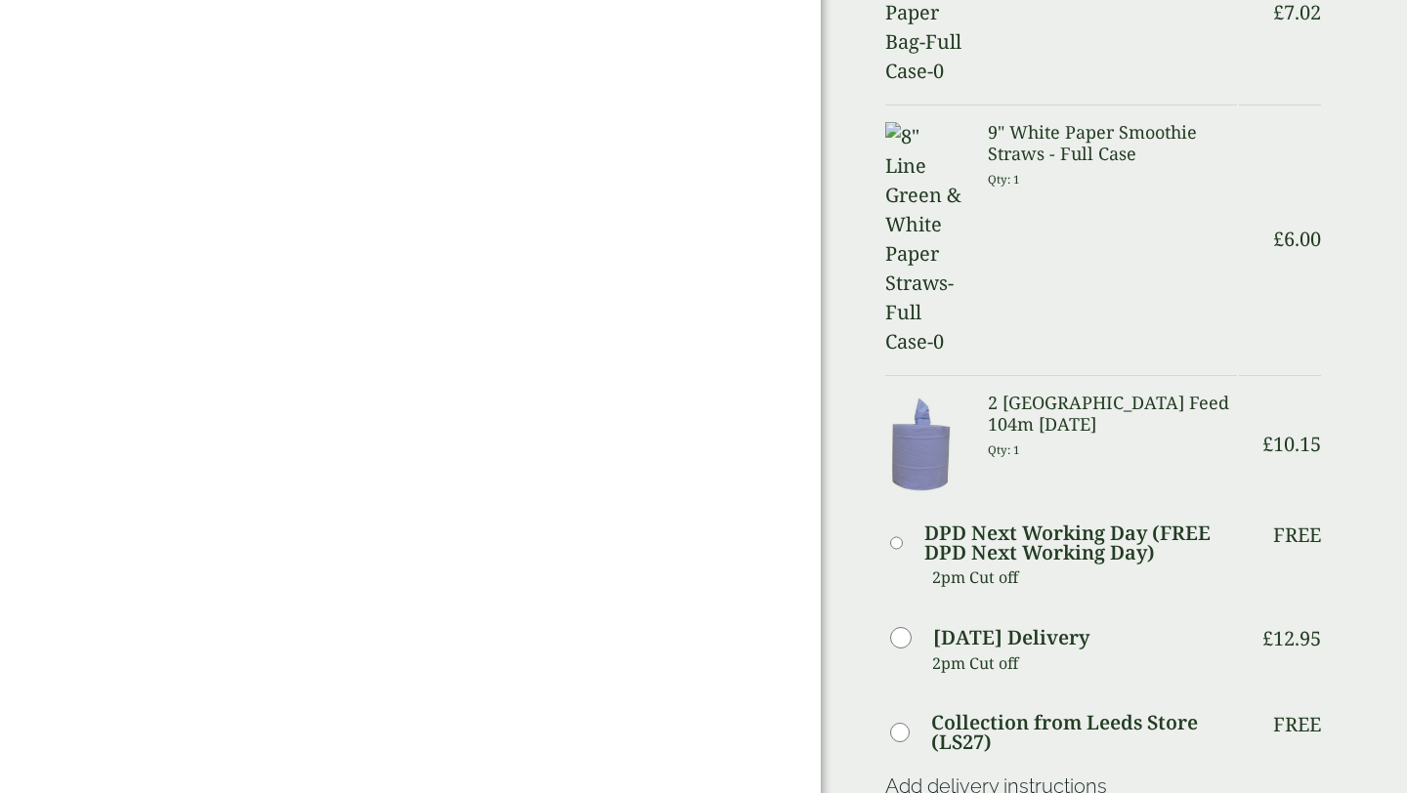
scroll to position [1006, 0]
